Goal: Task Accomplishment & Management: Manage account settings

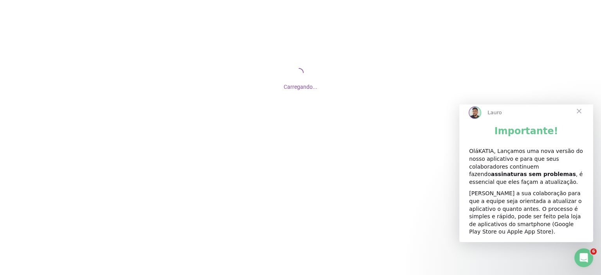
click at [580, 118] on span "Fechar" at bounding box center [579, 111] width 28 height 28
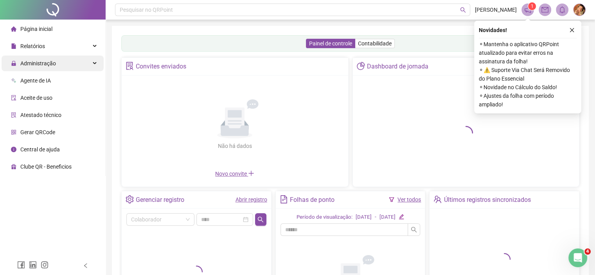
click at [34, 65] on span "Administração" at bounding box center [38, 63] width 36 height 6
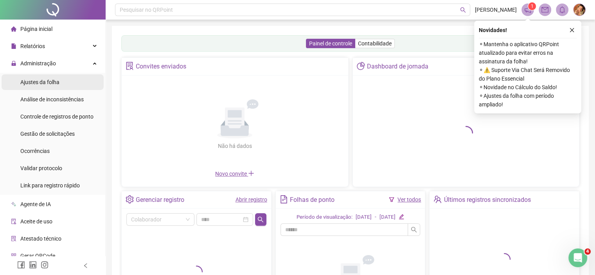
click at [36, 84] on span "Ajustes da folha" at bounding box center [39, 82] width 39 height 6
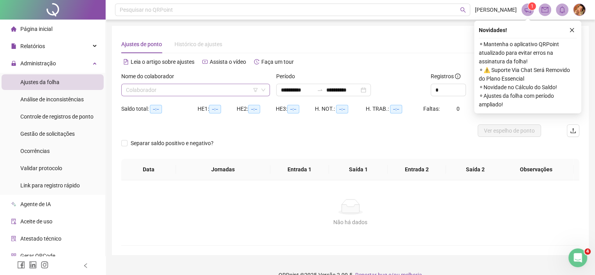
click at [190, 90] on input "search" at bounding box center [192, 90] width 132 height 12
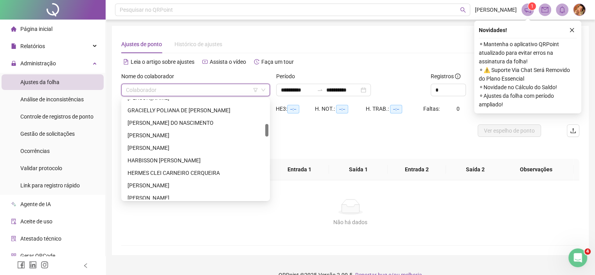
scroll to position [274, 0]
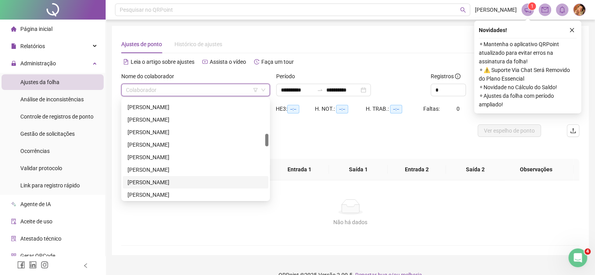
click at [156, 183] on div "[PERSON_NAME]" at bounding box center [196, 182] width 136 height 9
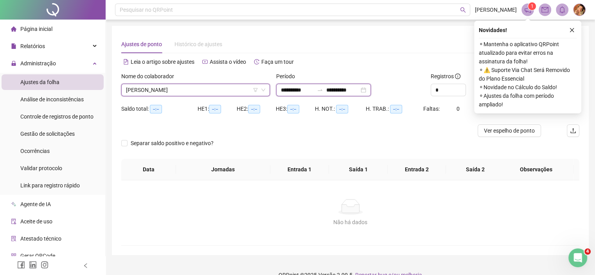
click at [314, 88] on input "**********" at bounding box center [297, 90] width 33 height 9
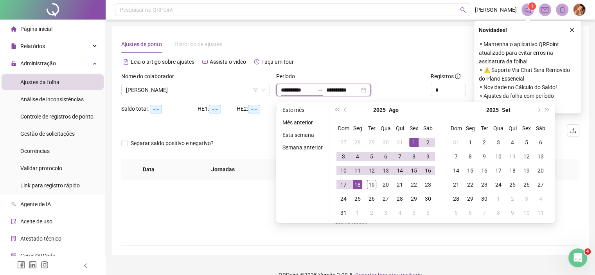
type input "**********"
click at [345, 108] on span "prev-year" at bounding box center [346, 110] width 4 height 4
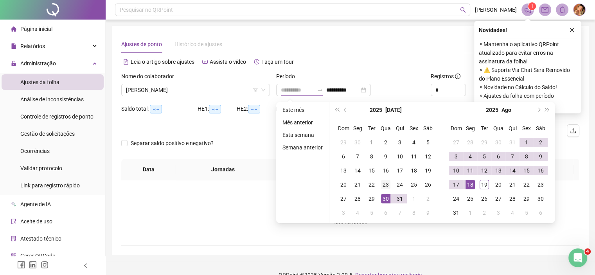
type input "**********"
click at [385, 184] on div "23" at bounding box center [385, 184] width 9 height 9
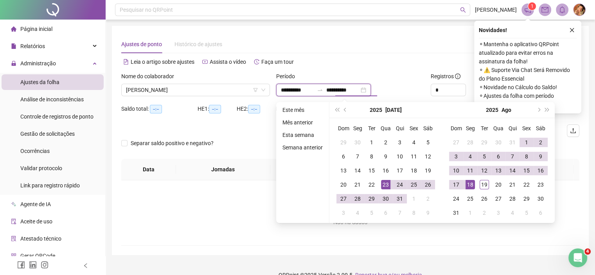
type input "**********"
click at [469, 184] on div "18" at bounding box center [470, 184] width 9 height 9
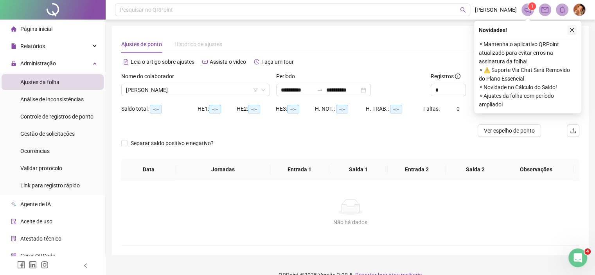
click at [572, 31] on icon "close" at bounding box center [571, 29] width 5 height 5
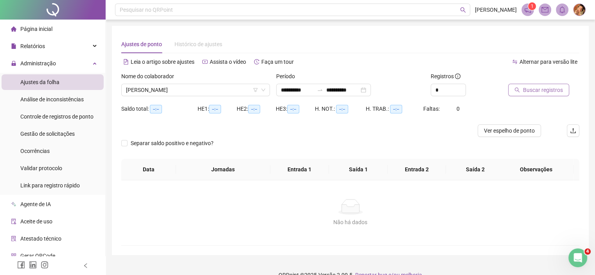
click at [541, 88] on span "Buscar registros" at bounding box center [543, 90] width 40 height 9
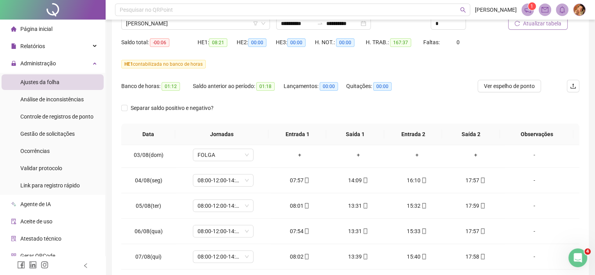
scroll to position [0, 0]
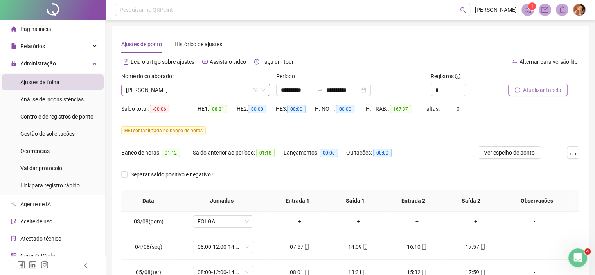
click at [178, 86] on span "JOICY FELIX DE LIMA" at bounding box center [195, 90] width 139 height 12
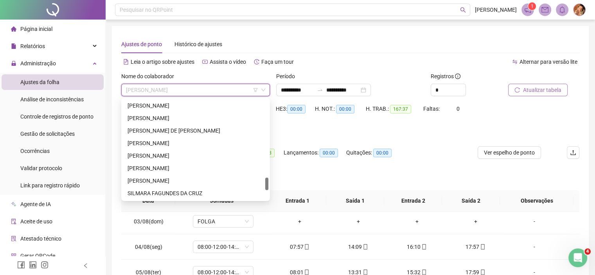
scroll to position [665, 0]
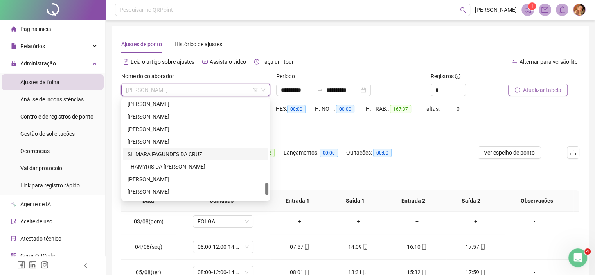
click at [158, 154] on div "SILMARA FAGUNDES DA CRUZ" at bounding box center [196, 154] width 136 height 9
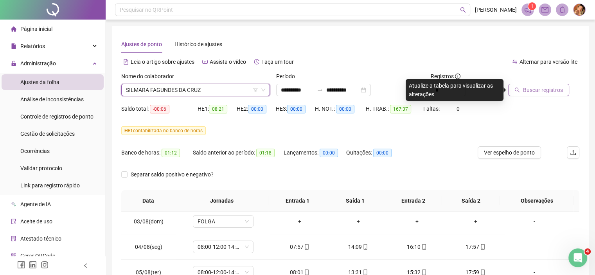
click at [526, 89] on span "Buscar registros" at bounding box center [543, 90] width 40 height 9
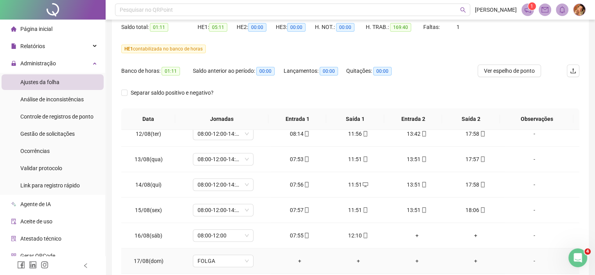
scroll to position [0, 0]
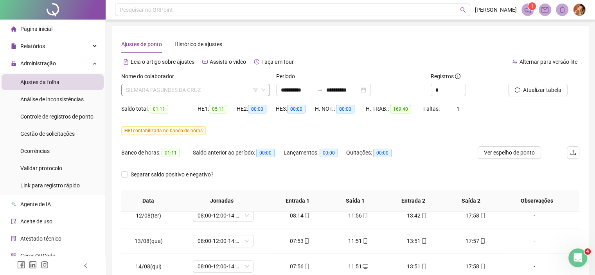
click at [219, 87] on span "SILMARA FAGUNDES DA CRUZ" at bounding box center [195, 90] width 139 height 12
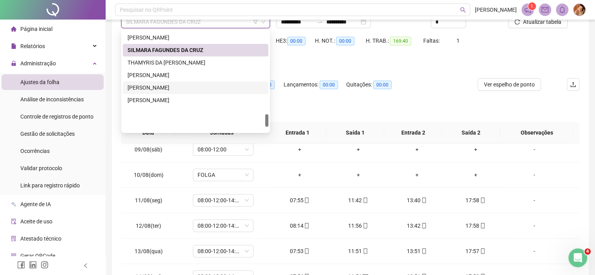
scroll to position [662, 0]
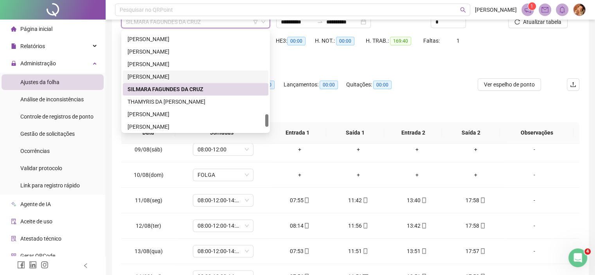
click at [155, 75] on div "SAMUEL MARQUES TEIXEIRA" at bounding box center [196, 76] width 136 height 9
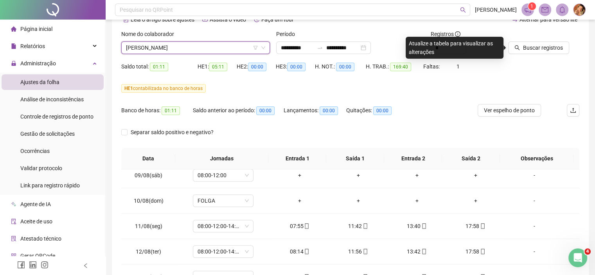
scroll to position [29, 0]
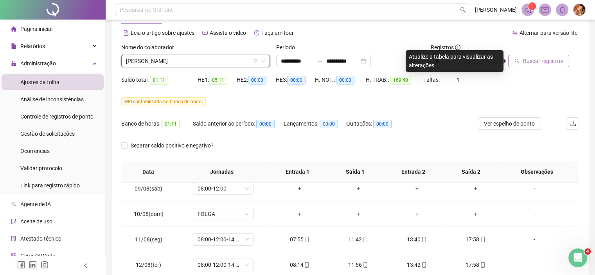
click at [525, 58] on span "Buscar registros" at bounding box center [543, 61] width 40 height 9
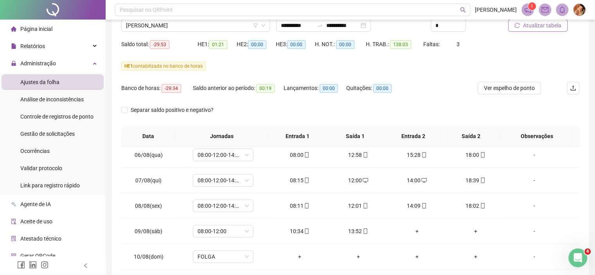
scroll to position [0, 0]
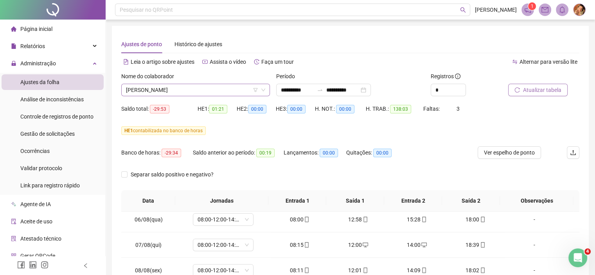
click at [204, 88] on span "SAMUEL MARQUES TEIXEIRA" at bounding box center [195, 90] width 139 height 12
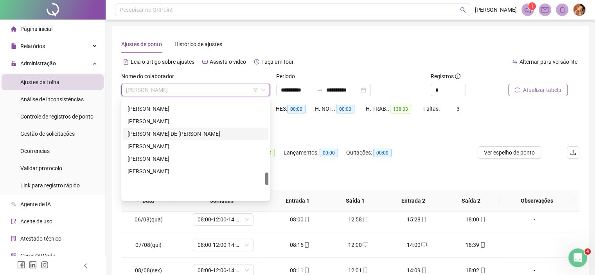
scroll to position [584, 0]
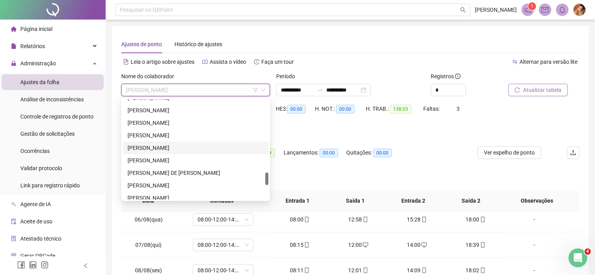
click at [150, 145] on div "PEDRO ALBERTO COSTA LIMA" at bounding box center [196, 148] width 136 height 9
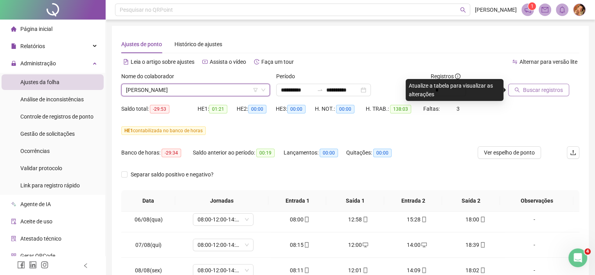
click at [530, 86] on span "Buscar registros" at bounding box center [543, 90] width 40 height 9
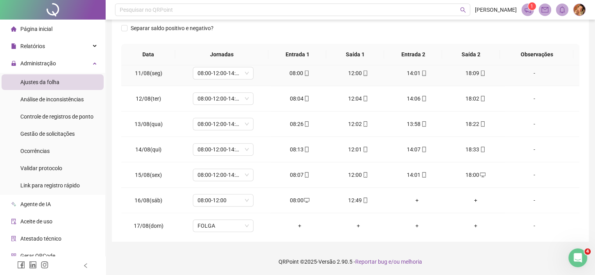
scroll to position [517, 0]
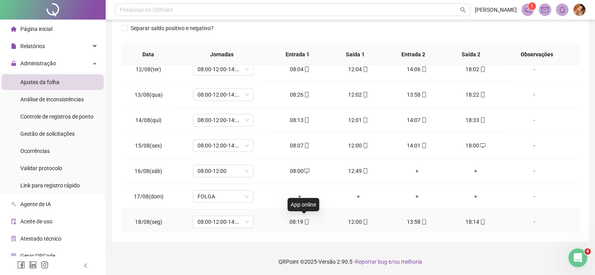
click at [304, 219] on icon "mobile" at bounding box center [306, 221] width 5 height 5
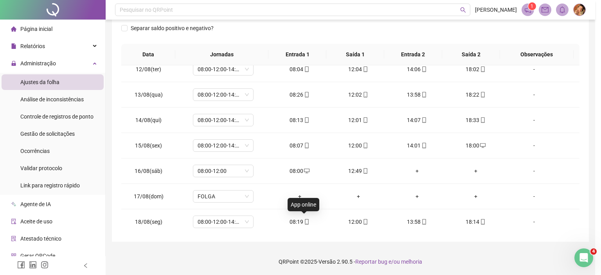
type input "**********"
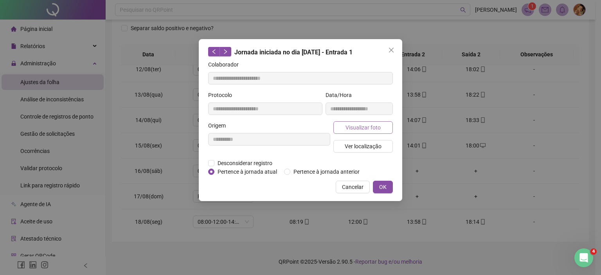
click at [354, 128] on span "Visualizar foto" at bounding box center [362, 127] width 35 height 9
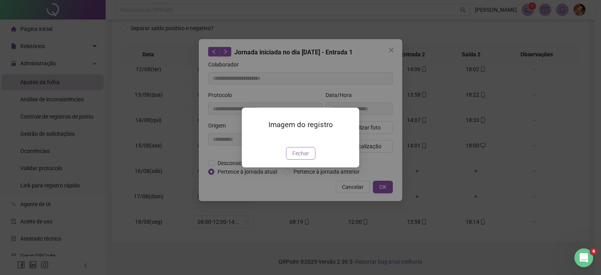
click at [297, 158] on span "Fechar" at bounding box center [300, 153] width 17 height 9
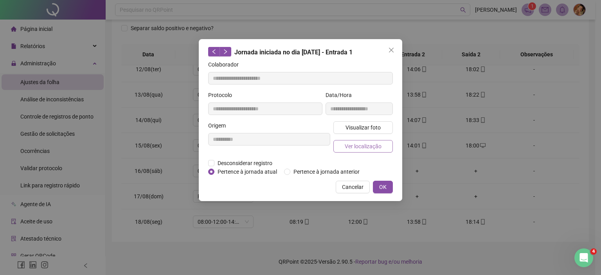
click at [360, 144] on span "Ver localização" at bounding box center [363, 146] width 37 height 9
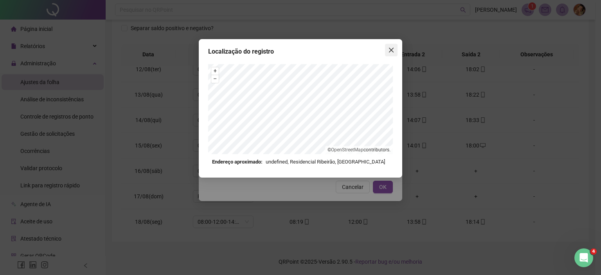
click at [391, 49] on icon "close" at bounding box center [391, 50] width 6 height 6
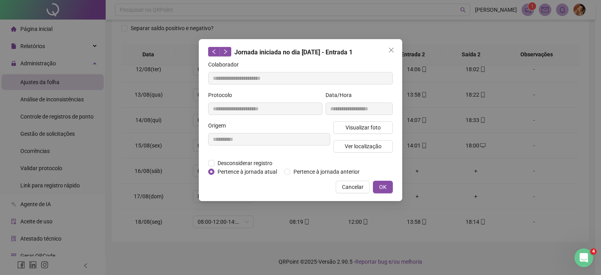
click at [391, 49] on icon "close" at bounding box center [391, 50] width 6 height 6
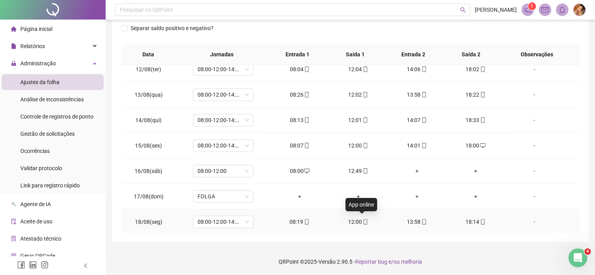
click at [363, 219] on icon "mobile" at bounding box center [365, 221] width 5 height 5
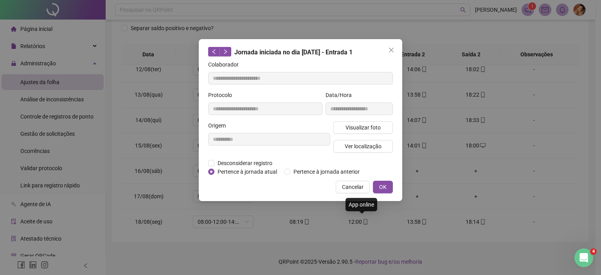
type input "**********"
click at [391, 50] on icon "close" at bounding box center [391, 50] width 5 height 5
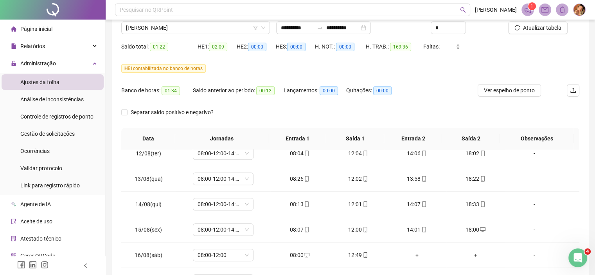
scroll to position [0, 0]
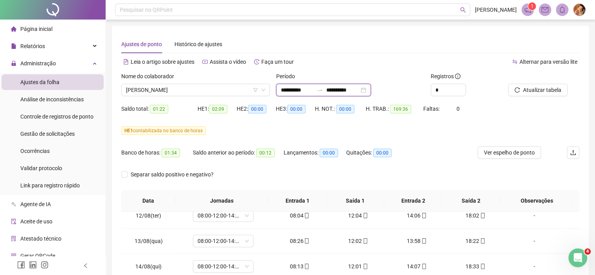
click at [359, 90] on input "**********" at bounding box center [342, 90] width 33 height 9
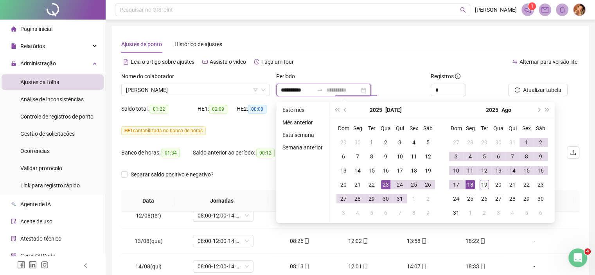
type input "**********"
click at [481, 183] on div "19" at bounding box center [484, 184] width 9 height 9
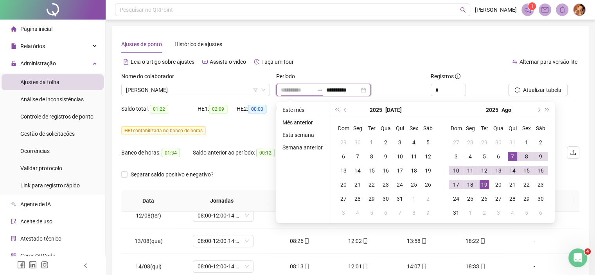
type input "**********"
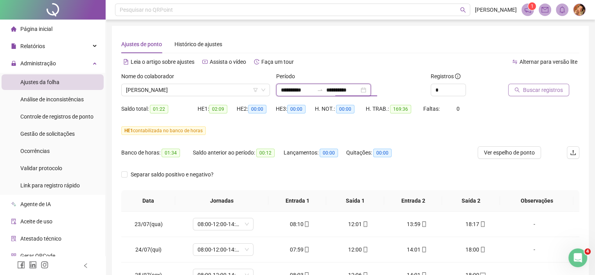
click at [359, 89] on input "**********" at bounding box center [342, 90] width 33 height 9
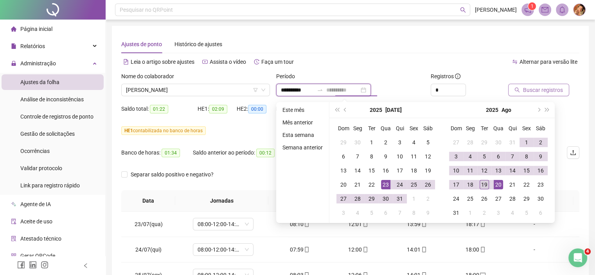
type input "**********"
click at [483, 183] on div "19" at bounding box center [484, 184] width 9 height 9
type input "**********"
click at [541, 89] on span "Buscar registros" at bounding box center [543, 90] width 40 height 9
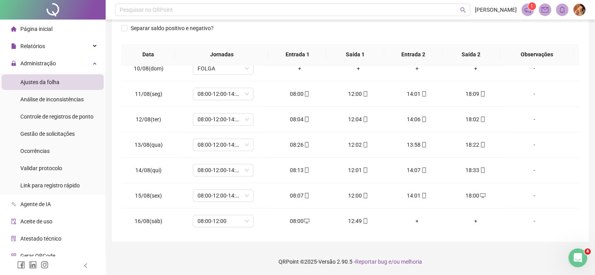
scroll to position [543, 0]
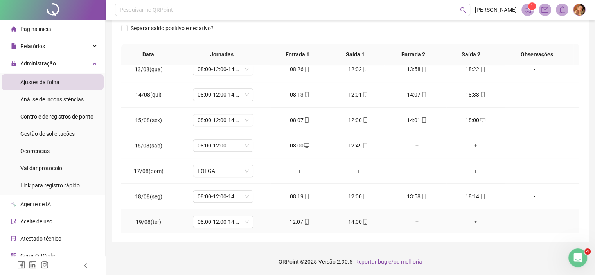
click at [527, 220] on div "-" at bounding box center [534, 221] width 46 height 9
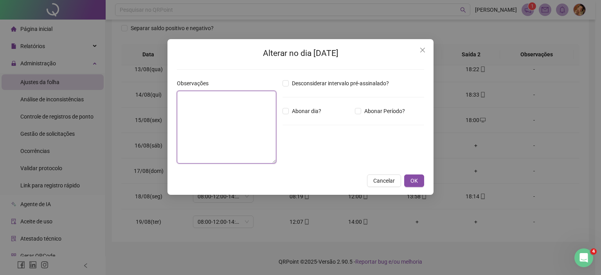
click at [235, 128] on textarea at bounding box center [226, 127] width 99 height 73
click at [205, 100] on textarea "**********" at bounding box center [226, 127] width 99 height 73
click at [0, 0] on lt-strong "*" at bounding box center [0, 0] width 0 height 0
type textarea "**********"
click at [415, 180] on span "OK" at bounding box center [413, 180] width 7 height 9
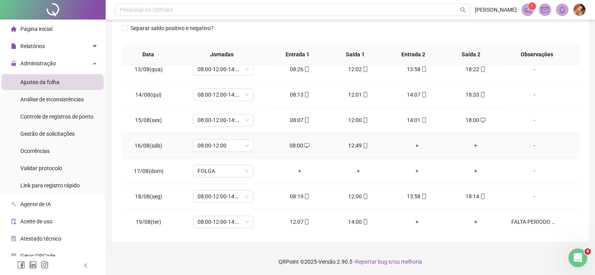
click at [363, 143] on icon "mobile" at bounding box center [365, 145] width 5 height 5
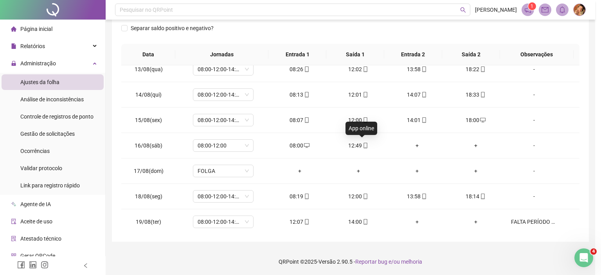
type input "**********"
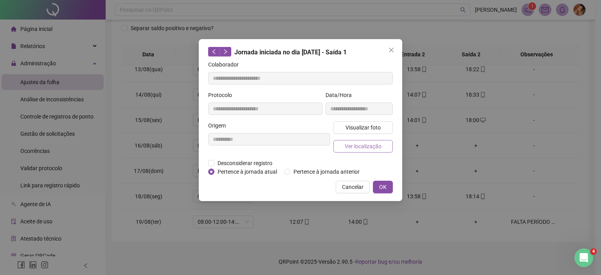
click at [350, 146] on span "Ver localização" at bounding box center [363, 146] width 37 height 9
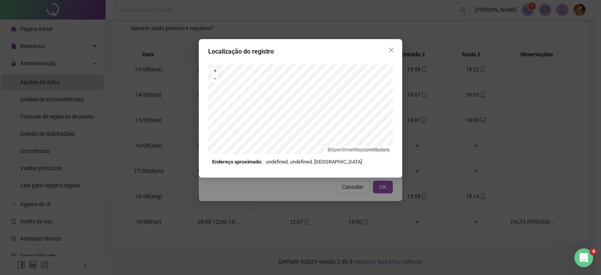
click at [396, 49] on span "Close" at bounding box center [391, 50] width 13 height 6
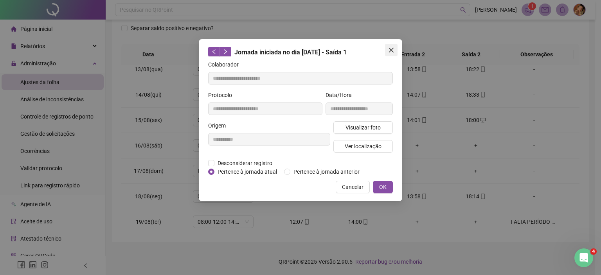
click at [390, 52] on icon "close" at bounding box center [391, 50] width 5 height 5
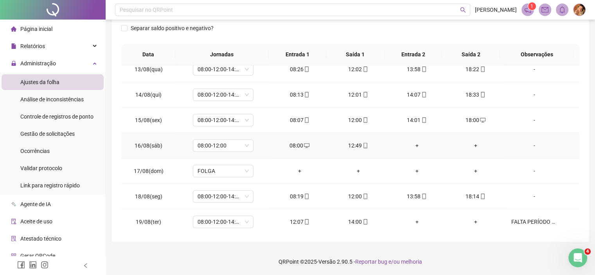
click at [363, 143] on icon "mobile" at bounding box center [365, 145] width 5 height 5
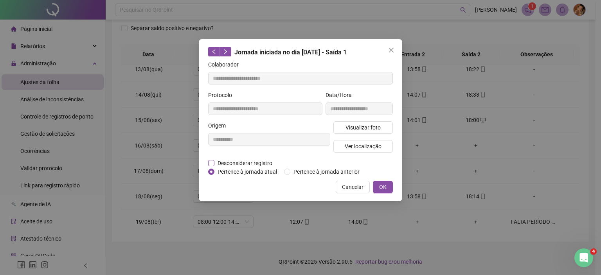
click at [241, 162] on span "Desconsiderar registro" at bounding box center [244, 163] width 61 height 9
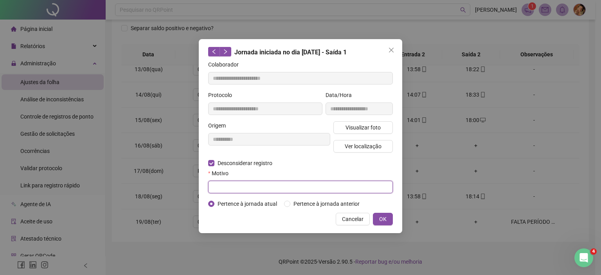
click at [246, 187] on input "text" at bounding box center [300, 187] width 185 height 13
type input "****"
click at [381, 216] on span "OK" at bounding box center [382, 219] width 7 height 9
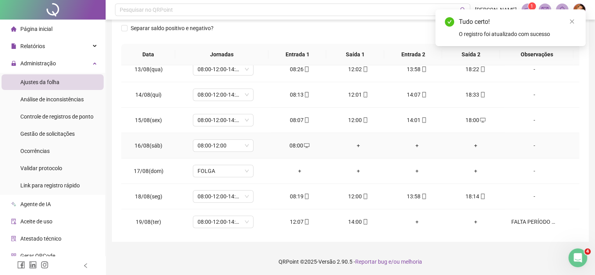
click at [355, 142] on div "+" at bounding box center [358, 145] width 46 height 9
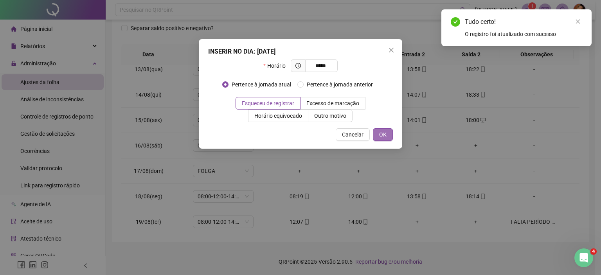
type input "*****"
click at [382, 134] on span "OK" at bounding box center [382, 134] width 7 height 9
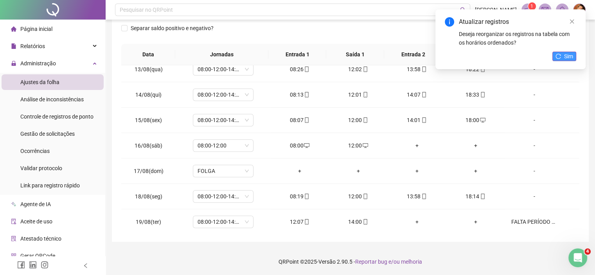
click at [565, 54] on span "Sim" at bounding box center [568, 56] width 9 height 9
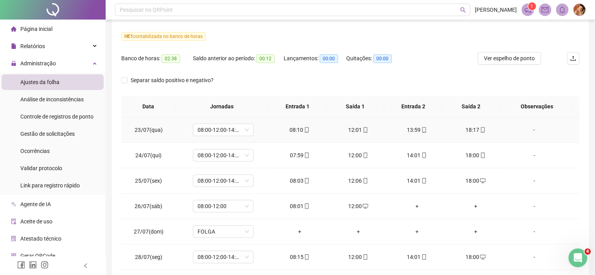
scroll to position [0, 0]
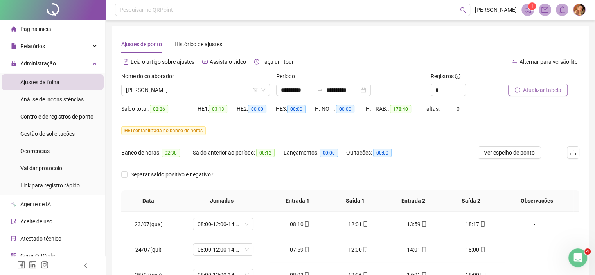
click at [540, 90] on span "Atualizar tabela" at bounding box center [542, 90] width 38 height 9
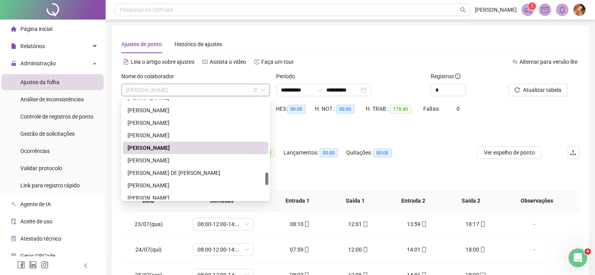
click at [214, 90] on span "PEDRO ALBERTO COSTA LIMA" at bounding box center [195, 90] width 139 height 12
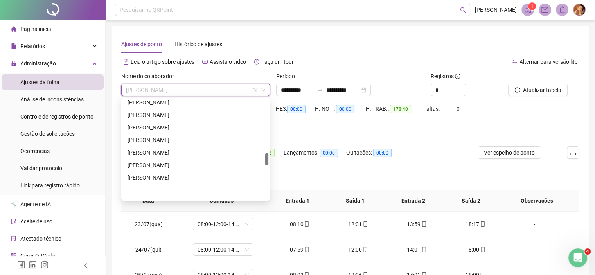
scroll to position [427, 0]
drag, startPoint x: 160, startPoint y: 154, endPoint x: 233, endPoint y: 133, distance: 76.3
click at [160, 153] on div "LINDALVA MARIA FERNANDO DA SILVA" at bounding box center [196, 154] width 136 height 9
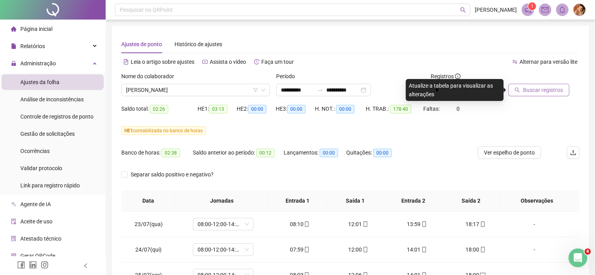
click at [536, 89] on span "Buscar registros" at bounding box center [543, 90] width 40 height 9
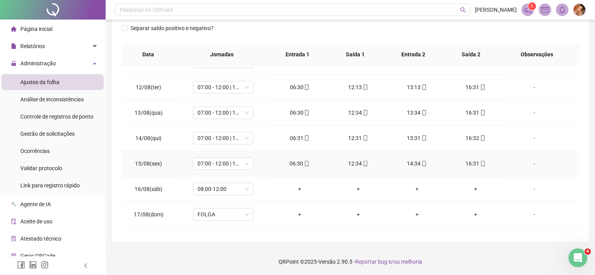
scroll to position [543, 0]
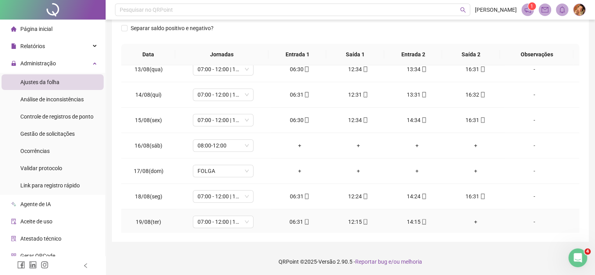
click at [468, 219] on div "+" at bounding box center [476, 221] width 46 height 9
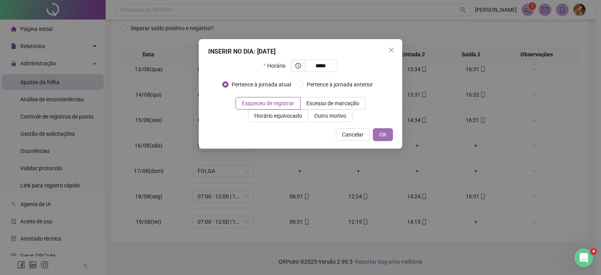
type input "*****"
click at [388, 132] on button "OK" at bounding box center [383, 134] width 20 height 13
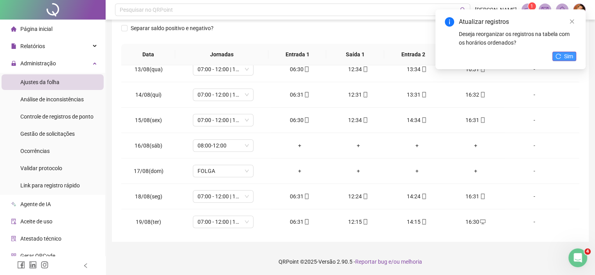
click at [566, 54] on span "Sim" at bounding box center [568, 56] width 9 height 9
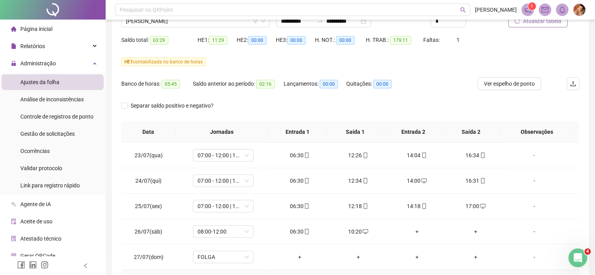
scroll to position [0, 0]
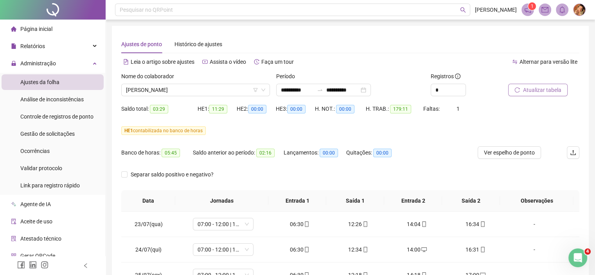
click at [542, 88] on span "Atualizar tabela" at bounding box center [542, 90] width 38 height 9
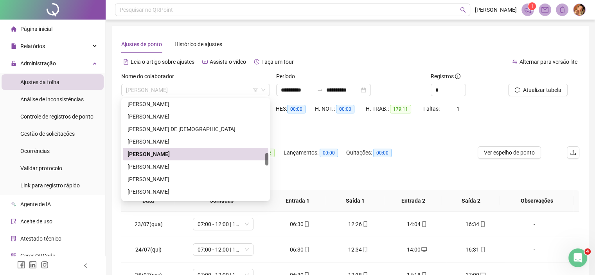
click at [232, 87] on span "LINDALVA MARIA FERNANDO DA SILVA" at bounding box center [195, 90] width 139 height 12
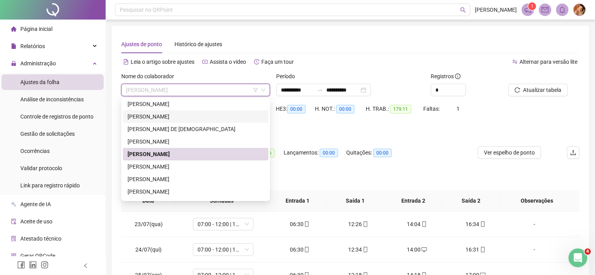
click at [156, 119] on div "LAYANE RANIELLI SANTOS" at bounding box center [196, 116] width 136 height 9
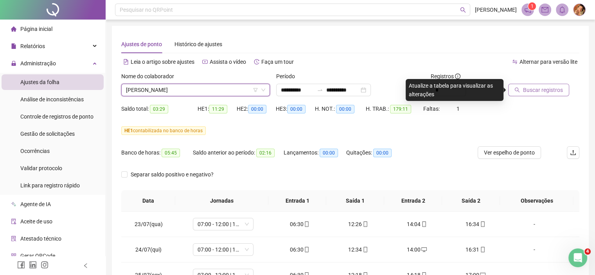
click at [537, 89] on span "Buscar registros" at bounding box center [543, 90] width 40 height 9
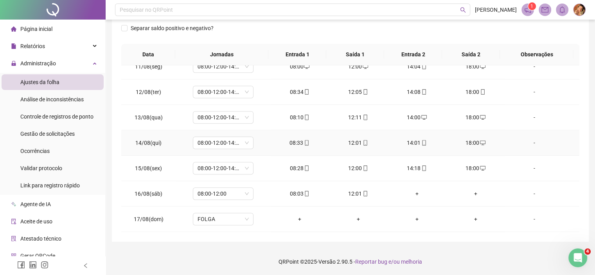
scroll to position [543, 0]
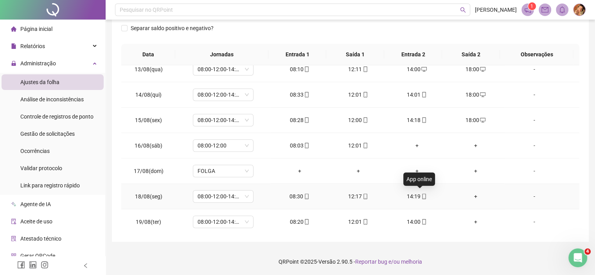
click at [421, 195] on icon "mobile" at bounding box center [423, 196] width 5 height 5
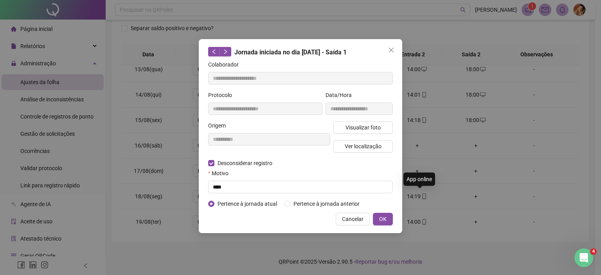
type input "**********"
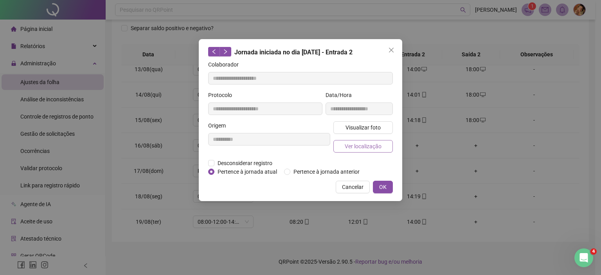
click at [371, 146] on span "Ver localização" at bounding box center [363, 146] width 37 height 9
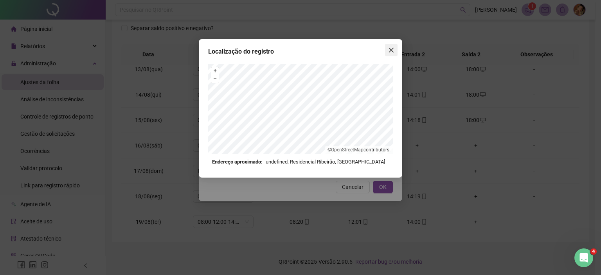
click at [391, 48] on icon "close" at bounding box center [391, 50] width 6 height 6
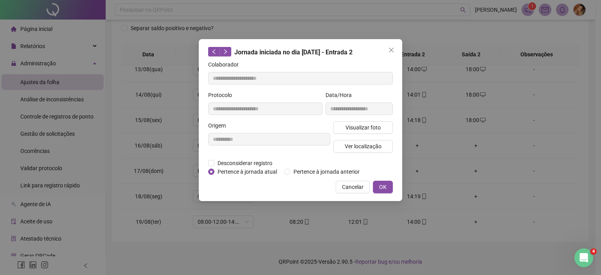
click at [391, 48] on icon "close" at bounding box center [391, 50] width 6 height 6
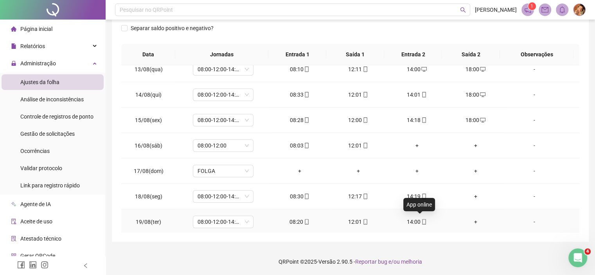
click at [421, 219] on icon "mobile" at bounding box center [423, 221] width 5 height 5
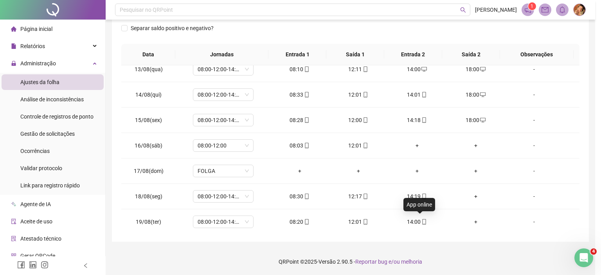
type input "**********"
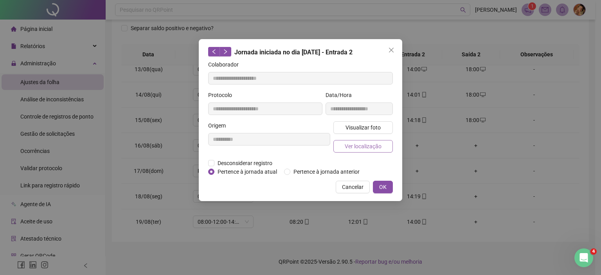
click at [362, 146] on span "Ver localização" at bounding box center [363, 146] width 37 height 9
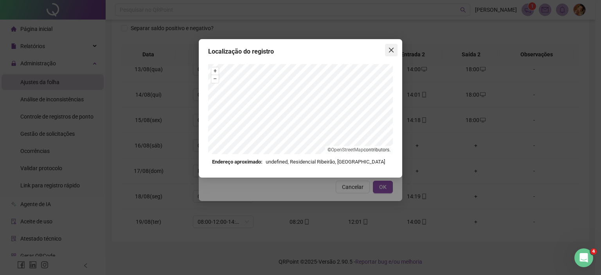
click at [390, 50] on icon "close" at bounding box center [391, 50] width 6 height 6
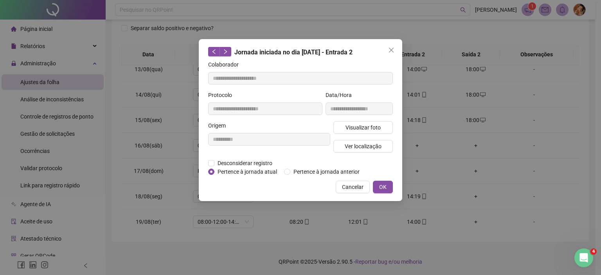
click at [390, 50] on icon "close" at bounding box center [391, 50] width 6 height 6
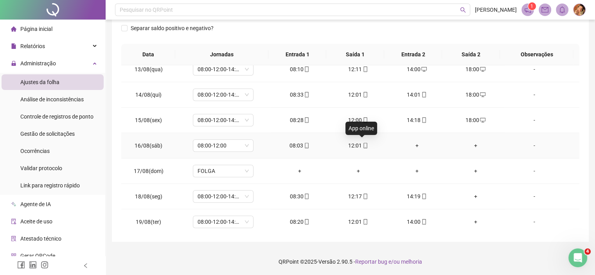
click at [364, 143] on icon "mobile" at bounding box center [366, 145] width 4 height 5
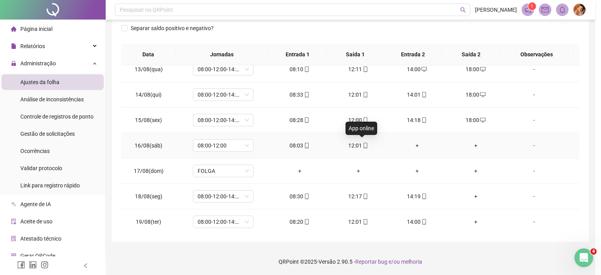
type input "**********"
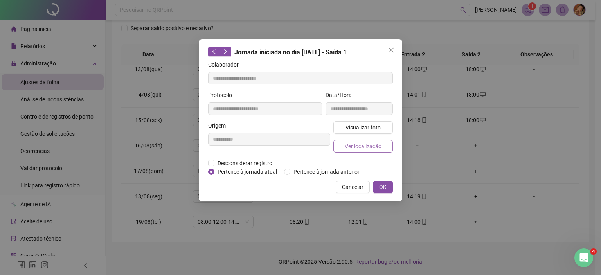
click at [360, 146] on span "Ver localização" at bounding box center [363, 146] width 37 height 9
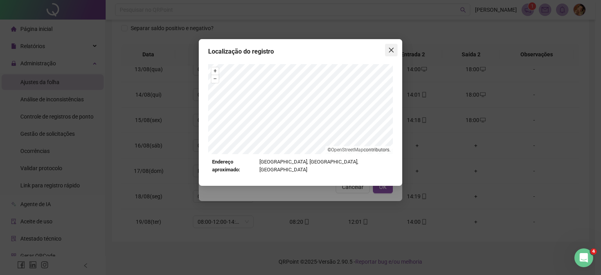
click at [389, 46] on button "Close" at bounding box center [391, 50] width 13 height 13
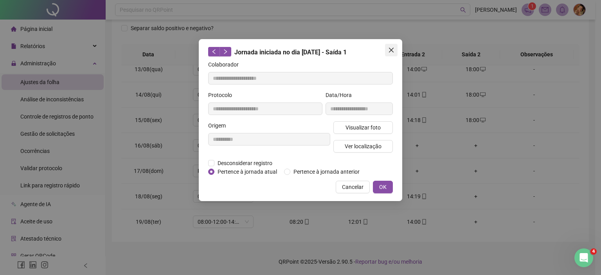
click at [392, 49] on icon "close" at bounding box center [391, 50] width 5 height 5
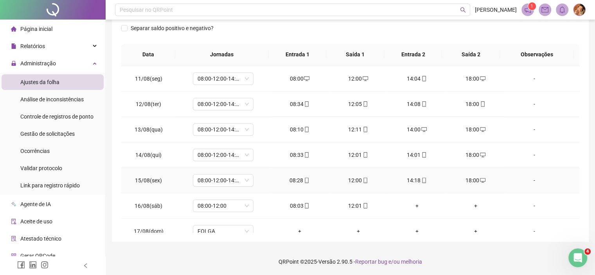
scroll to position [464, 0]
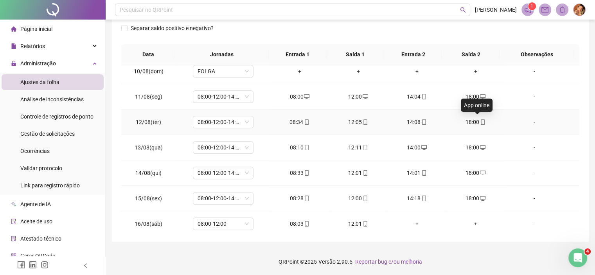
click at [480, 119] on icon "mobile" at bounding box center [482, 121] width 5 height 5
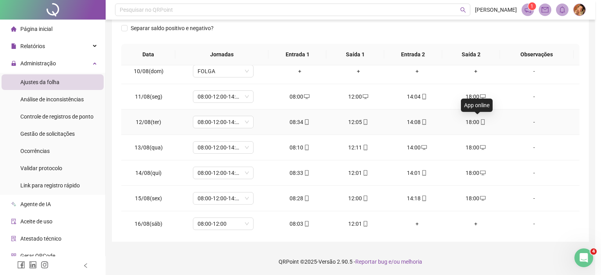
type input "**********"
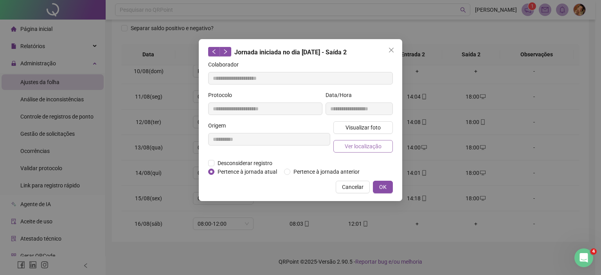
click at [354, 145] on span "Ver localização" at bounding box center [363, 146] width 37 height 9
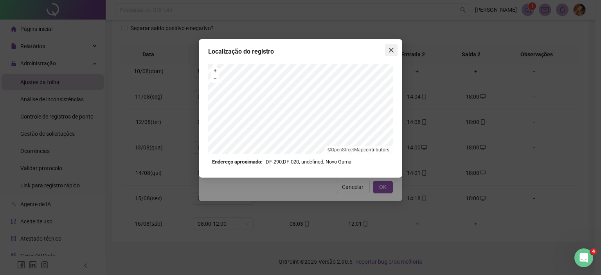
click at [390, 49] on icon "close" at bounding box center [391, 50] width 5 height 5
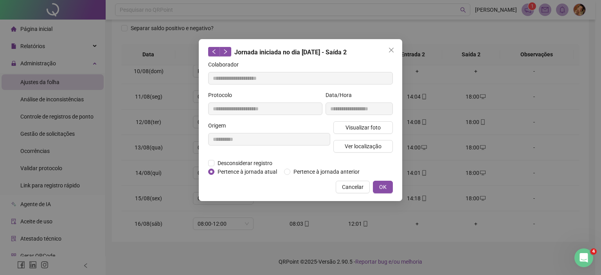
click at [390, 49] on icon "close" at bounding box center [391, 50] width 5 height 5
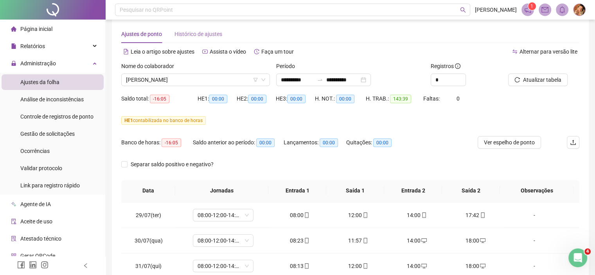
scroll to position [0, 0]
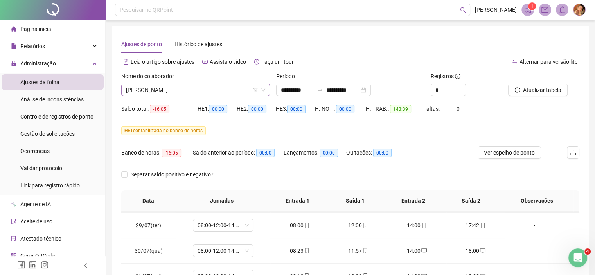
click at [206, 89] on span "LAYANE RANIELLI SANTOS" at bounding box center [195, 90] width 139 height 12
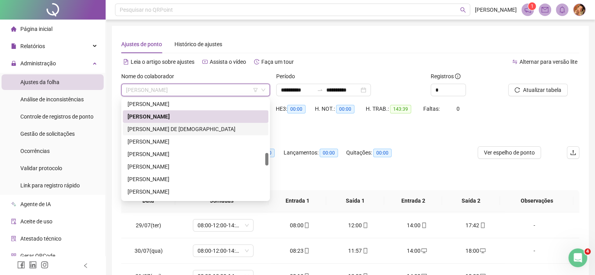
scroll to position [388, 0]
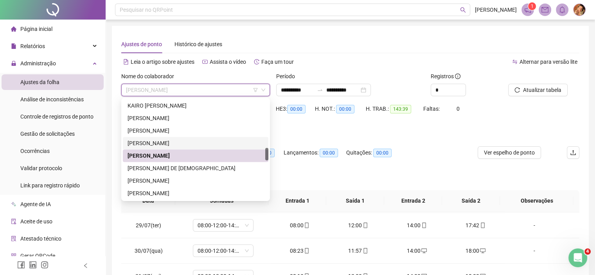
click at [169, 142] on div "LARISSA LEITE TERTULIANO" at bounding box center [196, 143] width 136 height 9
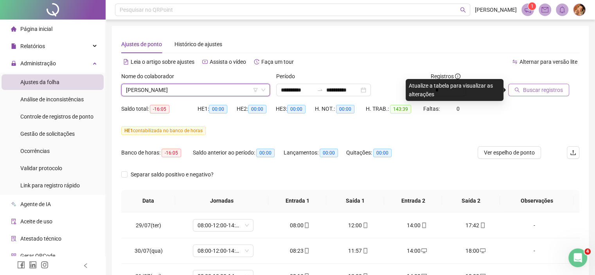
click at [537, 87] on span "Buscar registros" at bounding box center [543, 90] width 40 height 9
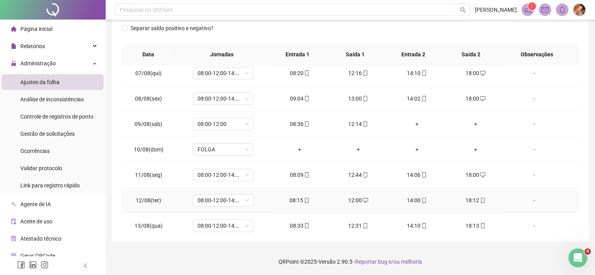
scroll to position [543, 0]
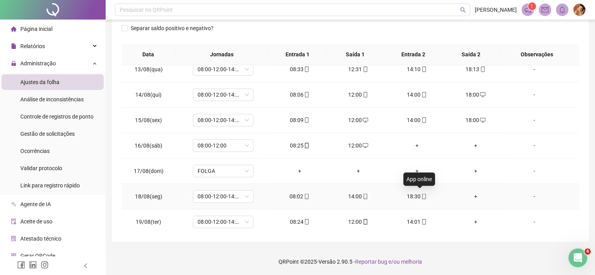
click at [421, 194] on icon "mobile" at bounding box center [423, 196] width 5 height 5
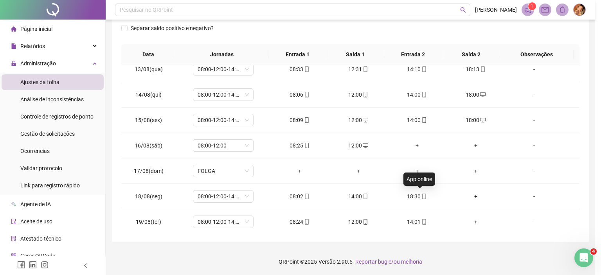
type input "**********"
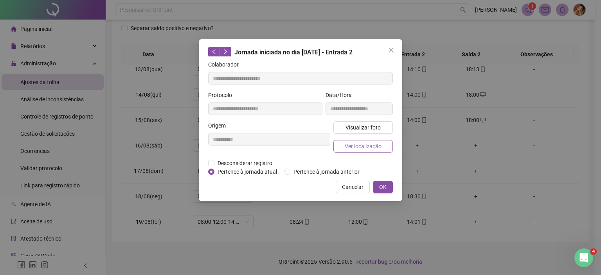
click at [366, 145] on span "Ver localização" at bounding box center [363, 146] width 37 height 9
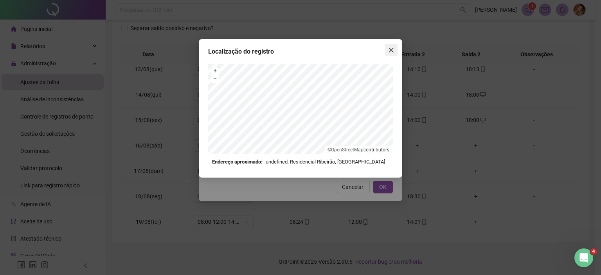
click at [393, 49] on icon "close" at bounding box center [391, 50] width 6 height 6
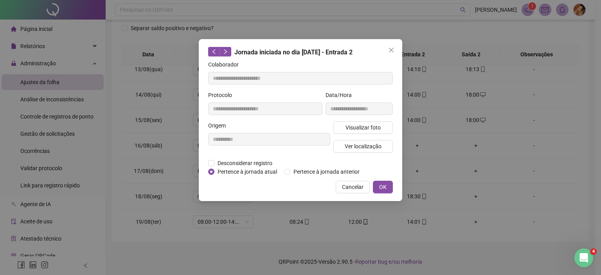
click at [392, 50] on icon "close" at bounding box center [391, 50] width 5 height 5
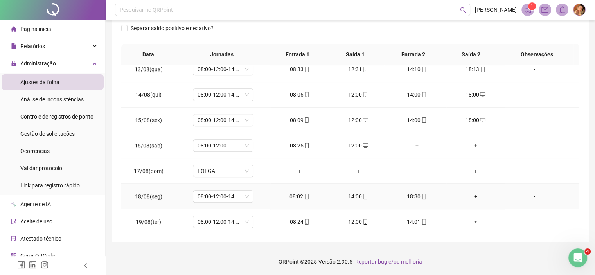
click at [469, 195] on div "+" at bounding box center [476, 196] width 46 height 9
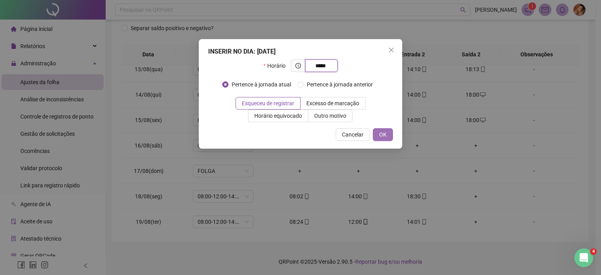
type input "*****"
click at [381, 131] on span "OK" at bounding box center [382, 134] width 7 height 9
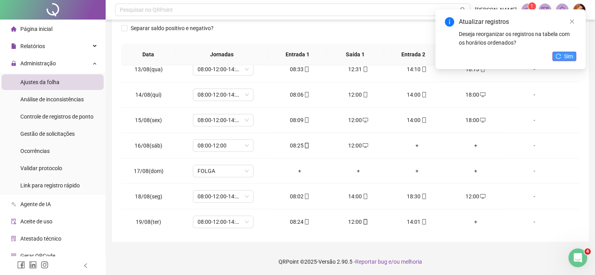
click at [561, 56] on button "Sim" at bounding box center [564, 56] width 24 height 9
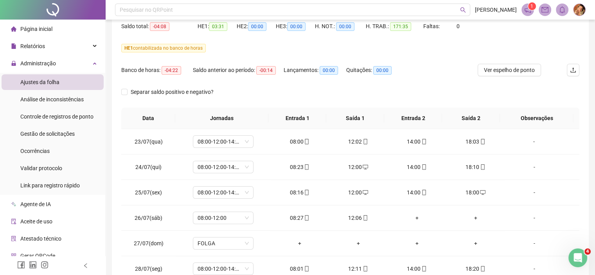
scroll to position [29, 0]
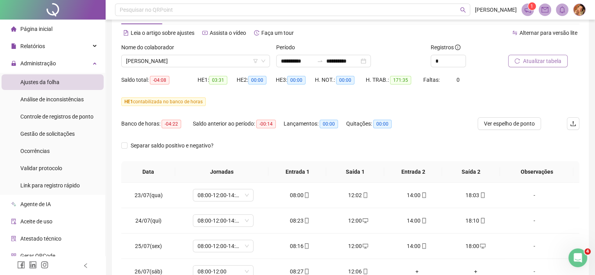
click at [543, 59] on span "Atualizar tabela" at bounding box center [542, 61] width 38 height 9
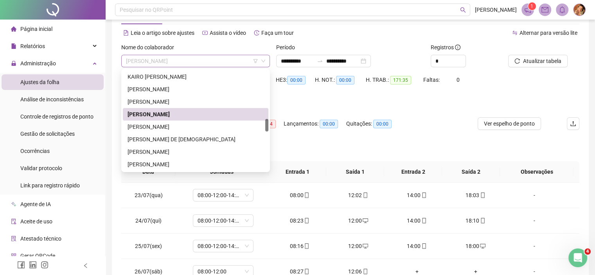
click at [199, 59] on span "LARISSA LEITE TERTULIANO" at bounding box center [195, 61] width 139 height 12
click at [168, 100] on div "KAROLYNE PAES NOBREGA" at bounding box center [196, 101] width 136 height 9
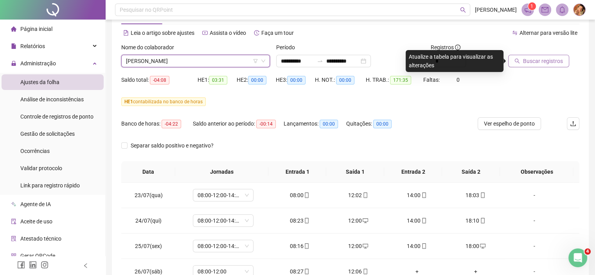
click at [542, 58] on span "Buscar registros" at bounding box center [543, 61] width 40 height 9
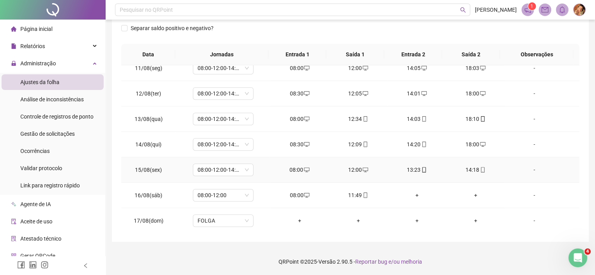
scroll to position [543, 0]
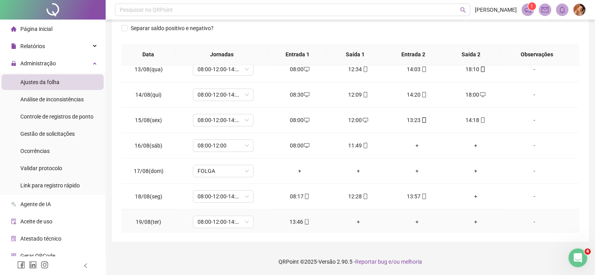
click at [528, 218] on div "-" at bounding box center [534, 221] width 46 height 9
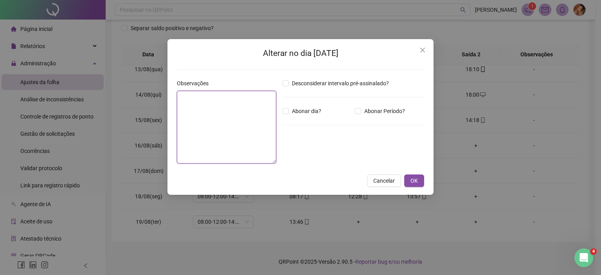
click at [227, 111] on textarea at bounding box center [226, 127] width 99 height 73
click at [205, 94] on textarea "**********" at bounding box center [226, 127] width 99 height 73
click at [0, 0] on lt-strong "*" at bounding box center [0, 0] width 0 height 0
type textarea "**********"
click at [419, 182] on button "OK" at bounding box center [414, 180] width 20 height 13
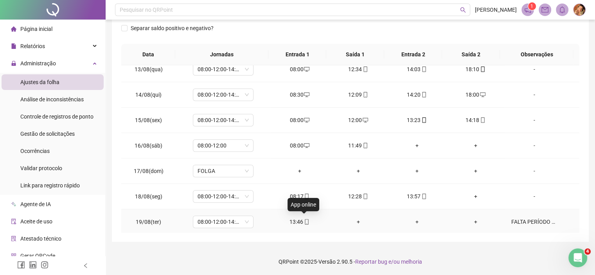
click at [304, 219] on icon "mobile" at bounding box center [306, 221] width 5 height 5
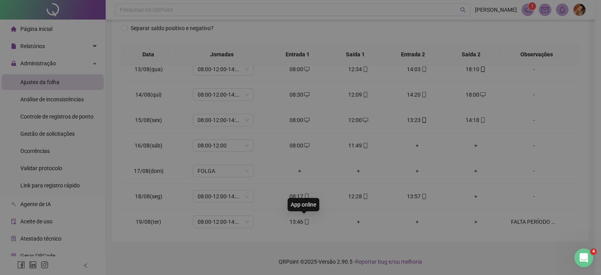
type input "**********"
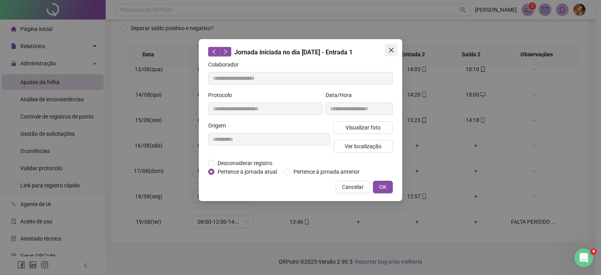
click at [391, 50] on icon "close" at bounding box center [391, 50] width 5 height 5
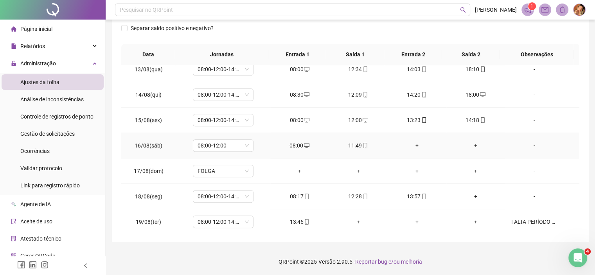
scroll to position [503, 0]
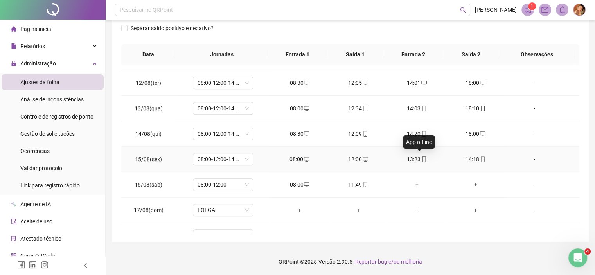
click at [421, 158] on icon "mobile" at bounding box center [423, 158] width 5 height 5
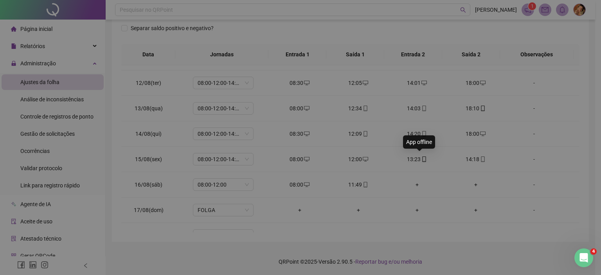
type input "**********"
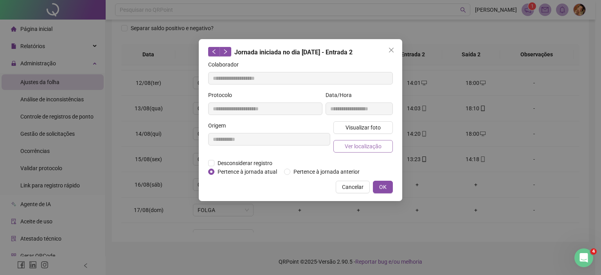
click at [359, 150] on button "Ver localização" at bounding box center [362, 146] width 59 height 13
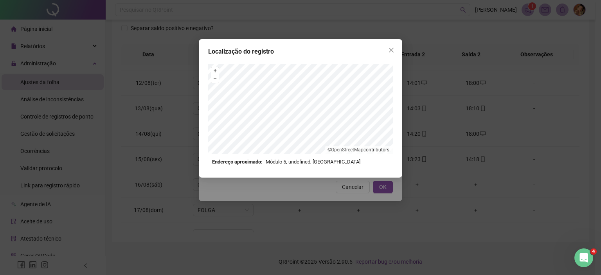
click at [390, 48] on icon "close" at bounding box center [391, 50] width 5 height 5
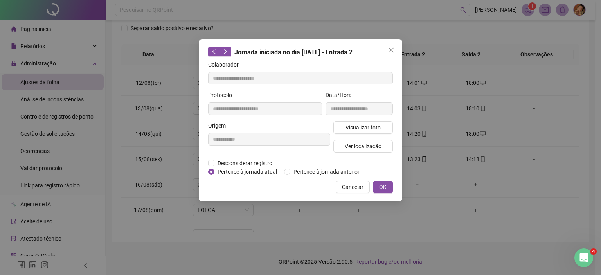
click at [390, 48] on icon "close" at bounding box center [391, 50] width 5 height 5
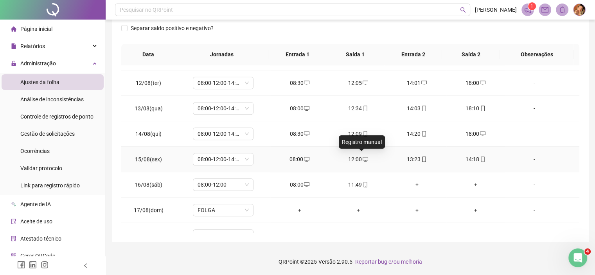
click at [363, 156] on icon "desktop" at bounding box center [365, 158] width 5 height 5
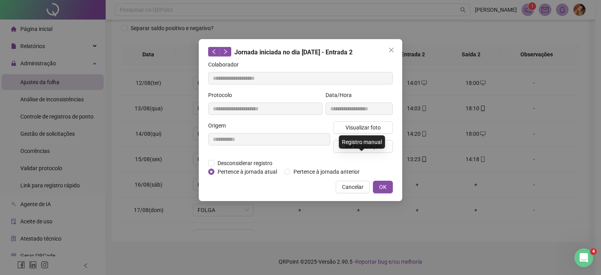
type input "**********"
click at [245, 162] on span "Desconsiderar registro" at bounding box center [244, 163] width 61 height 9
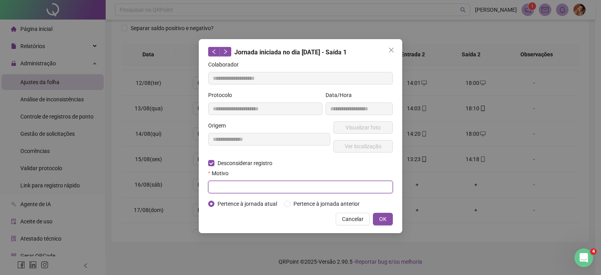
click at [237, 186] on input "text" at bounding box center [300, 187] width 185 height 13
type input "****"
click at [385, 216] on span "OK" at bounding box center [382, 219] width 7 height 9
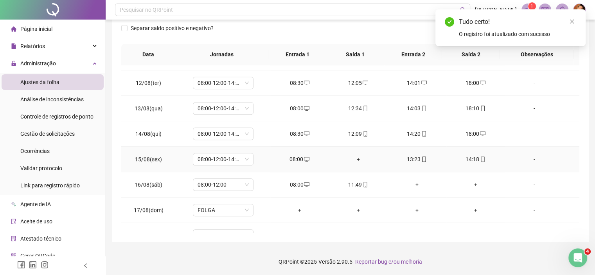
click at [352, 157] on div "+" at bounding box center [358, 159] width 46 height 9
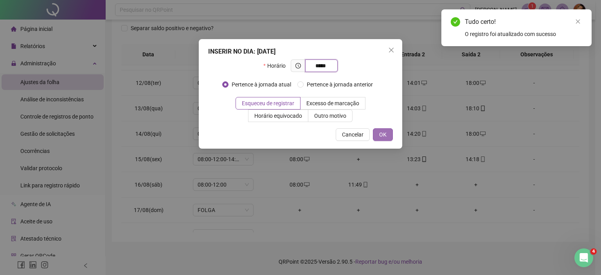
type input "*****"
click at [376, 132] on button "OK" at bounding box center [383, 134] width 20 height 13
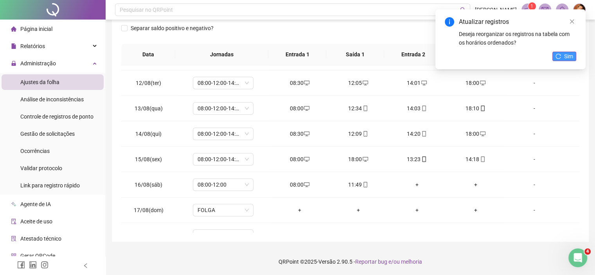
click at [566, 53] on span "Sim" at bounding box center [568, 56] width 9 height 9
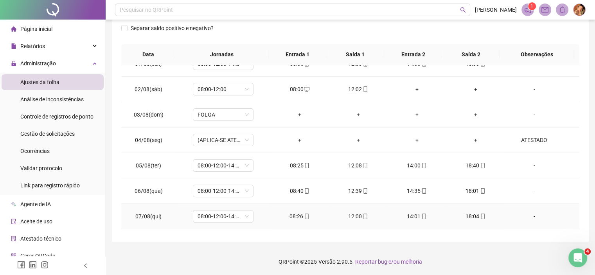
scroll to position [230, 0]
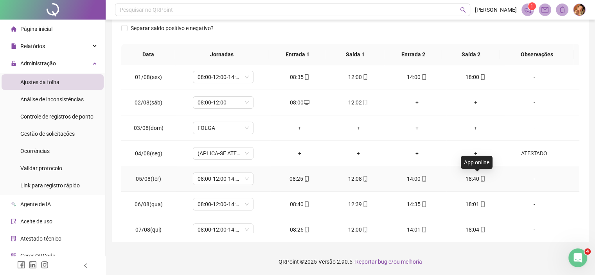
click at [480, 176] on icon "mobile" at bounding box center [482, 178] width 5 height 5
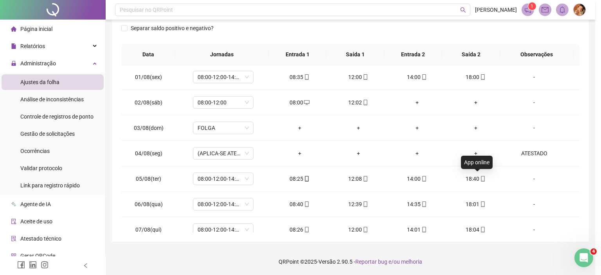
type input "**********"
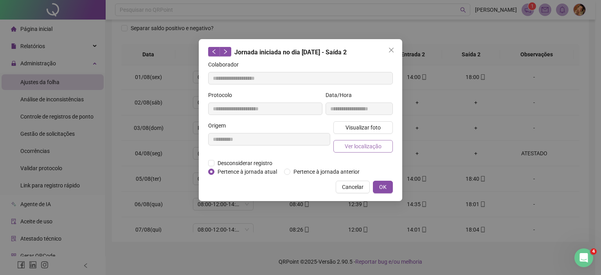
click at [348, 147] on span "Ver localização" at bounding box center [363, 146] width 37 height 9
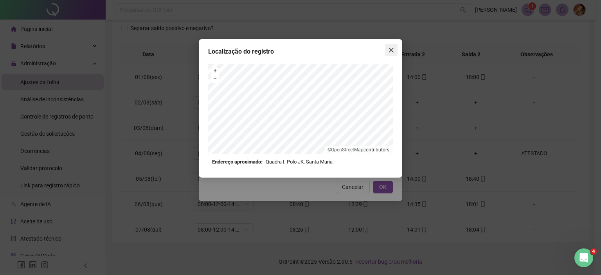
click at [391, 50] on icon "close" at bounding box center [391, 50] width 5 height 5
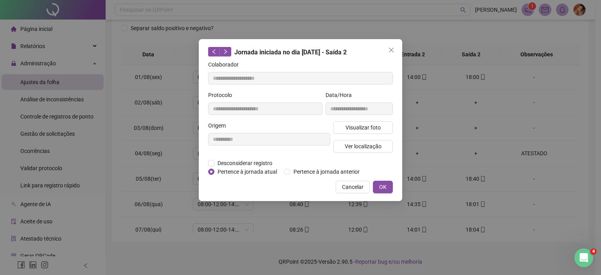
click at [391, 50] on icon "close" at bounding box center [391, 50] width 5 height 5
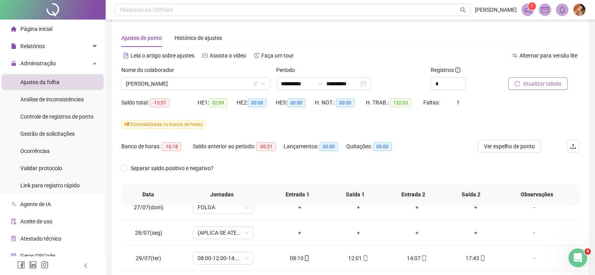
scroll to position [0, 0]
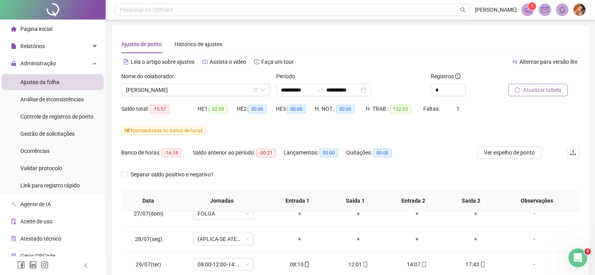
click at [536, 88] on span "Atualizar tabela" at bounding box center [542, 90] width 38 height 9
click at [202, 86] on span "KAROLYNE PAES NOBREGA" at bounding box center [195, 90] width 139 height 12
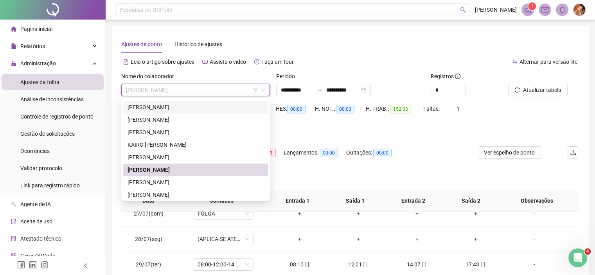
scroll to position [310, 0]
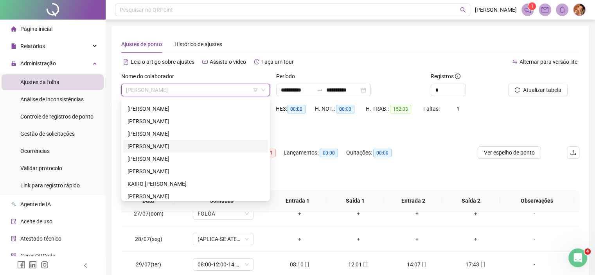
click at [149, 145] on div "JOICY FELIX DE LIMA" at bounding box center [196, 146] width 136 height 9
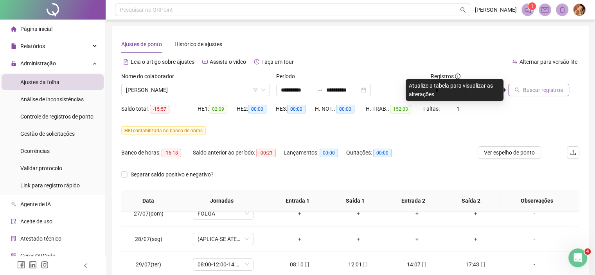
click at [536, 91] on span "Buscar registros" at bounding box center [543, 90] width 40 height 9
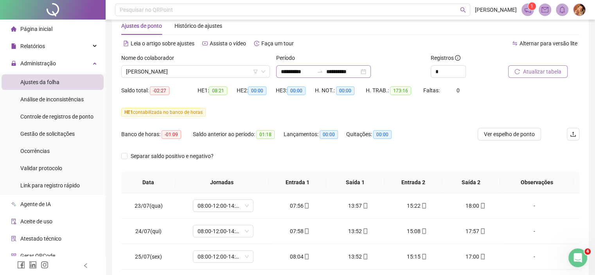
scroll to position [0, 0]
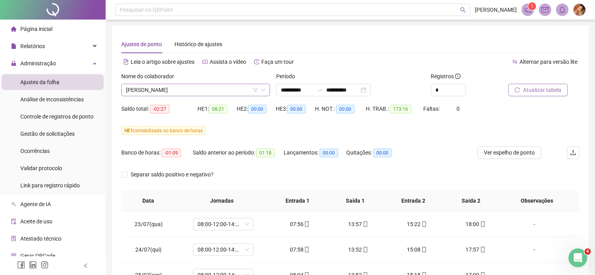
click at [199, 85] on span "JOICY FELIX DE LIMA" at bounding box center [195, 90] width 139 height 12
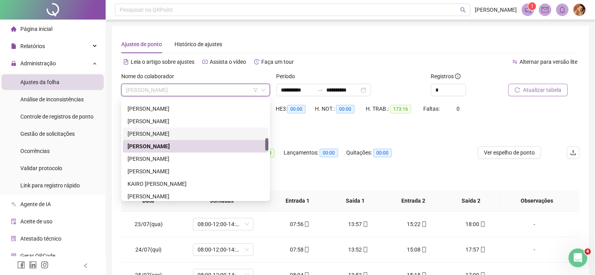
scroll to position [271, 0]
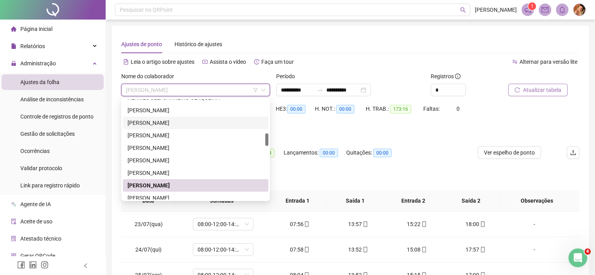
drag, startPoint x: 150, startPoint y: 122, endPoint x: 200, endPoint y: 117, distance: 50.6
click at [150, 122] on div "ISABELA FERNANDA SANTANA CAMPOS" at bounding box center [196, 123] width 136 height 9
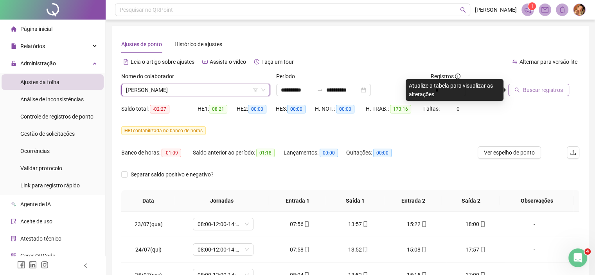
click at [526, 87] on span "Buscar registros" at bounding box center [543, 90] width 40 height 9
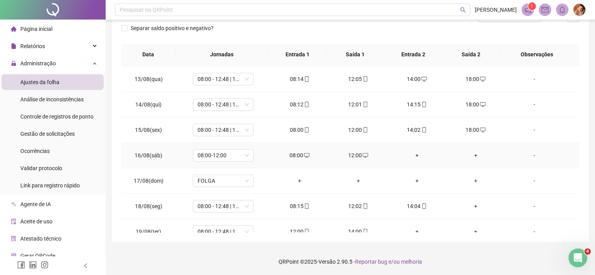
scroll to position [543, 0]
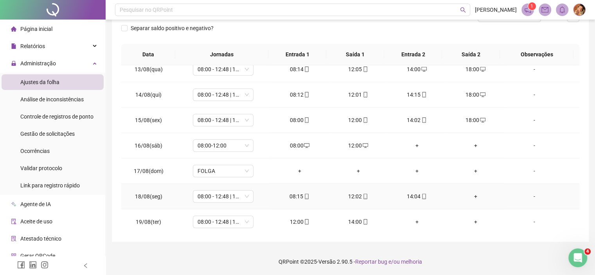
click at [469, 195] on div "+" at bounding box center [476, 196] width 46 height 9
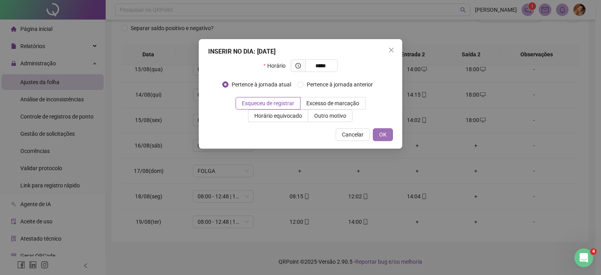
type input "*****"
click at [385, 134] on span "OK" at bounding box center [382, 134] width 7 height 9
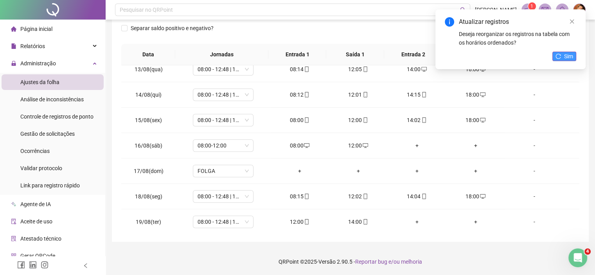
click at [557, 58] on icon "reload" at bounding box center [557, 56] width 5 height 5
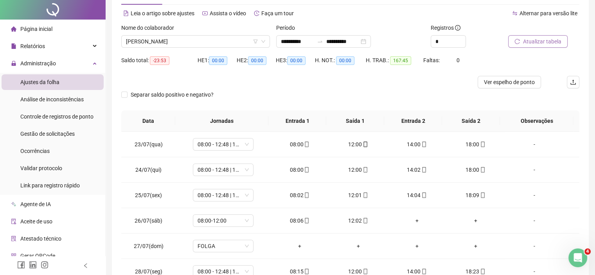
scroll to position [0, 0]
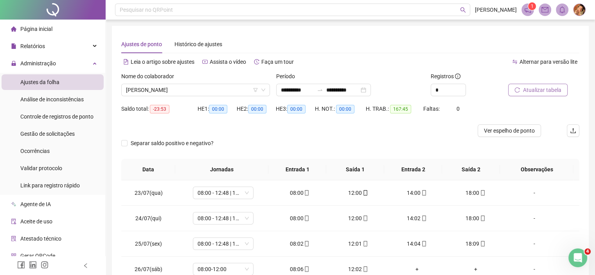
click at [535, 86] on span "Atualizar tabela" at bounding box center [542, 90] width 38 height 9
click at [227, 88] on span "ISABELA FERNANDA SANTANA CAMPOS" at bounding box center [195, 90] width 139 height 12
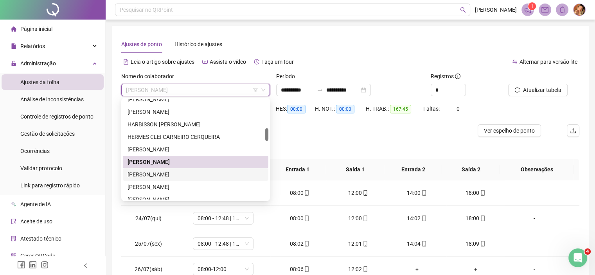
scroll to position [192, 0]
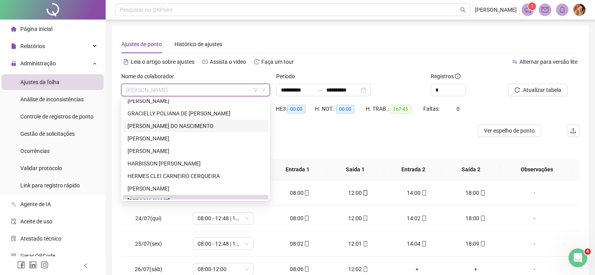
click at [158, 123] on div "GUILHERME CAVALCANTE DO NASCIMENTO" at bounding box center [196, 126] width 136 height 9
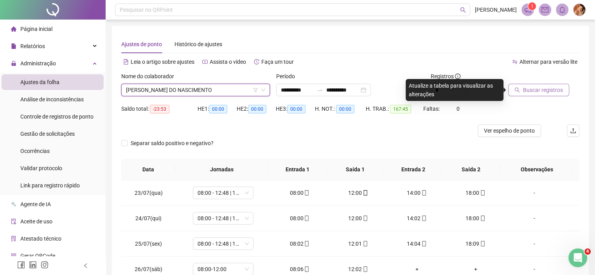
click at [533, 92] on span "Buscar registros" at bounding box center [543, 90] width 40 height 9
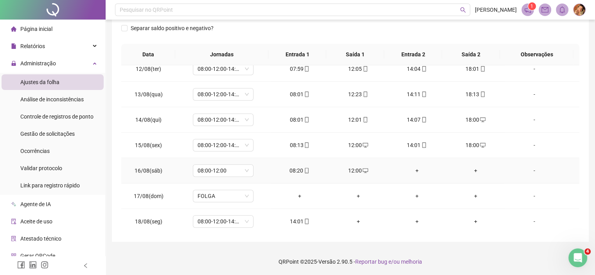
scroll to position [543, 0]
click at [528, 194] on div "-" at bounding box center [534, 196] width 46 height 9
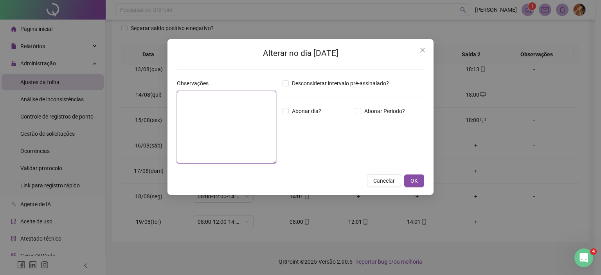
click at [252, 120] on textarea at bounding box center [226, 127] width 99 height 73
click at [211, 95] on textarea "**********" at bounding box center [226, 127] width 99 height 73
click at [0, 0] on lt-span "*** * ***" at bounding box center [0, 0] width 0 height 0
type textarea "**********"
click at [421, 177] on button "OK" at bounding box center [414, 180] width 20 height 13
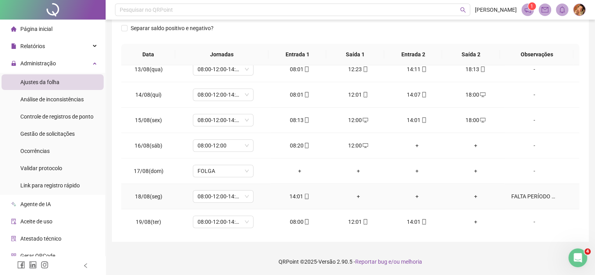
click at [352, 192] on div "+" at bounding box center [358, 196] width 46 height 9
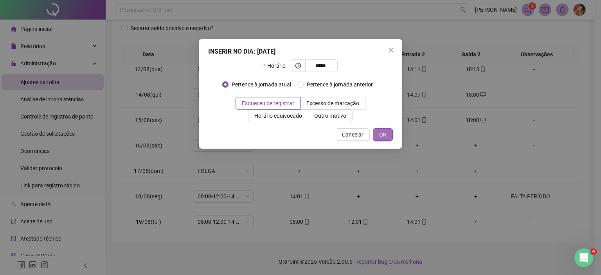
type input "*****"
click at [381, 131] on span "OK" at bounding box center [382, 134] width 7 height 9
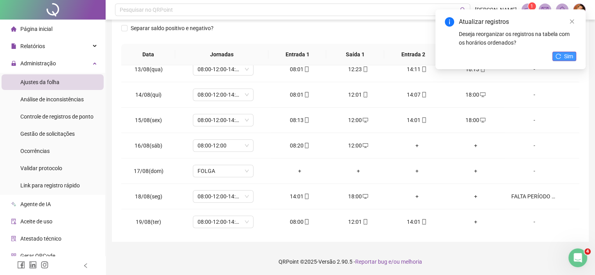
click at [565, 54] on span "Sim" at bounding box center [568, 56] width 9 height 9
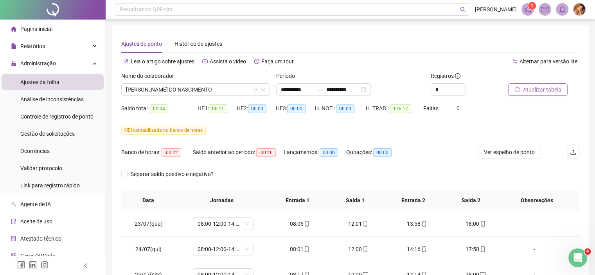
scroll to position [0, 0]
click at [536, 88] on span "Atualizar tabela" at bounding box center [542, 90] width 38 height 9
click at [236, 90] on span "GUILHERME CAVALCANTE DO NASCIMENTO" at bounding box center [195, 90] width 139 height 12
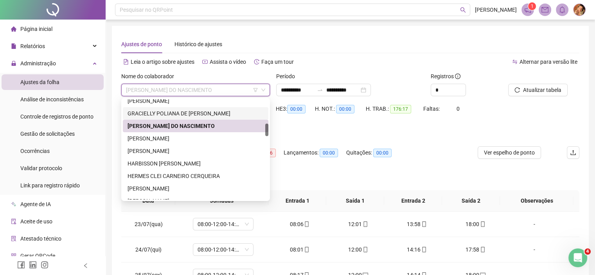
click at [177, 113] on div "GRACIELLY POLIANA DE JESUS OLIVEIRA" at bounding box center [196, 113] width 136 height 9
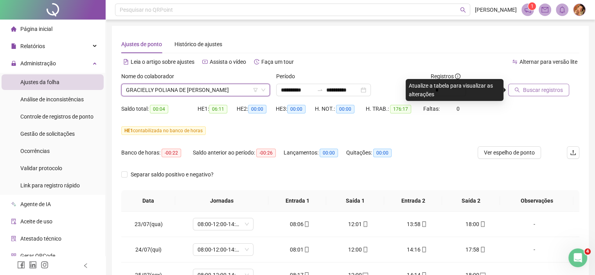
click at [539, 91] on span "Buscar registros" at bounding box center [543, 90] width 40 height 9
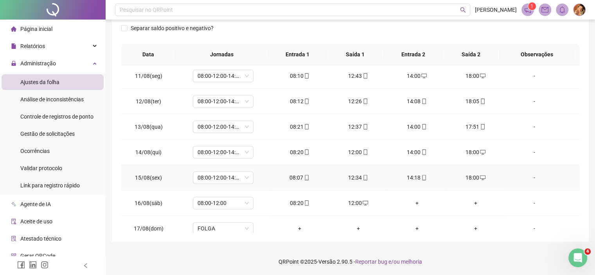
scroll to position [543, 0]
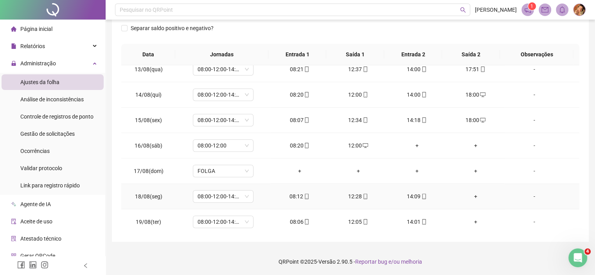
click at [469, 192] on div "+" at bounding box center [476, 196] width 46 height 9
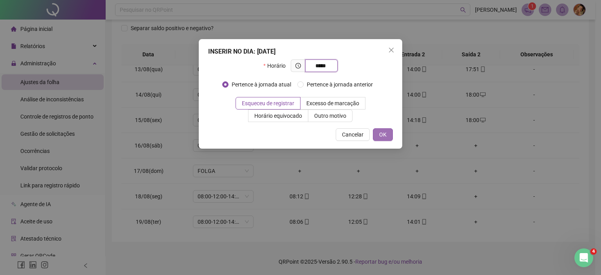
type input "*****"
click at [377, 129] on button "OK" at bounding box center [383, 134] width 20 height 13
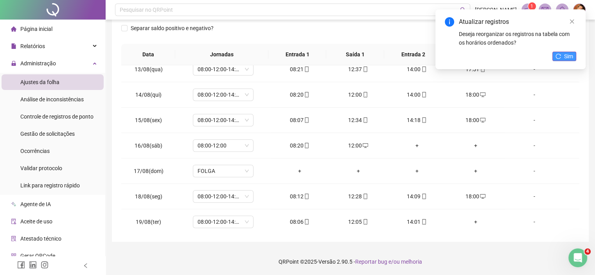
click at [567, 57] on span "Sim" at bounding box center [568, 56] width 9 height 9
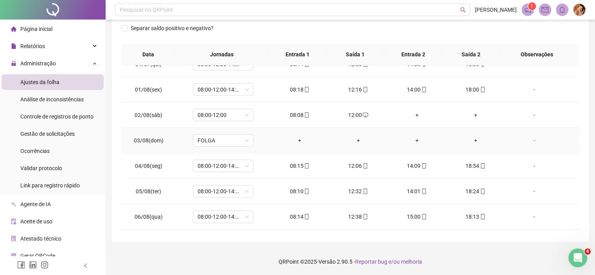
scroll to position [230, 0]
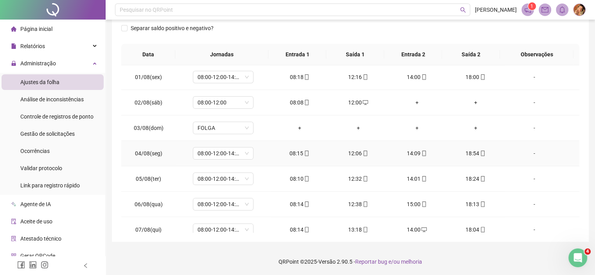
click at [481, 151] on icon "mobile" at bounding box center [483, 153] width 4 height 5
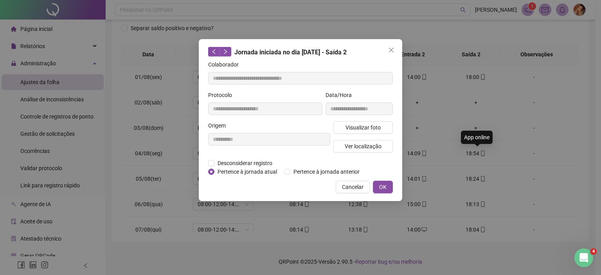
type input "**********"
click at [351, 144] on span "Ver localização" at bounding box center [363, 146] width 37 height 9
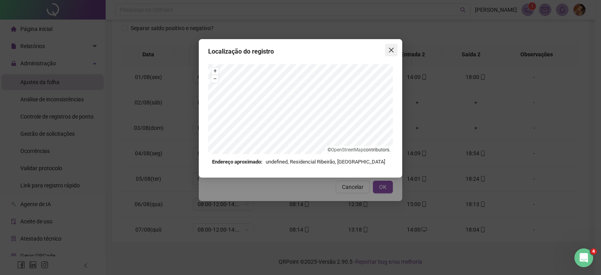
click at [389, 47] on icon "close" at bounding box center [391, 50] width 6 height 6
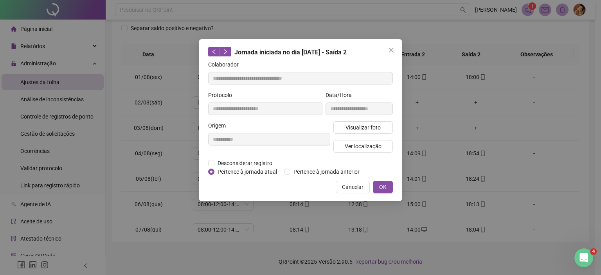
click at [390, 49] on icon "close" at bounding box center [391, 50] width 6 height 6
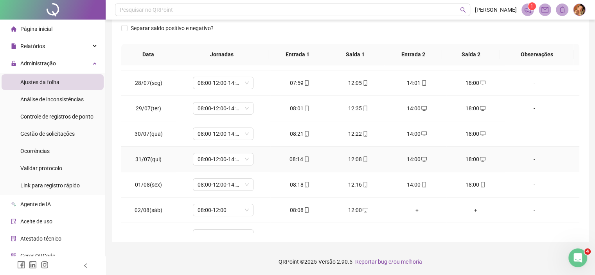
scroll to position [191, 0]
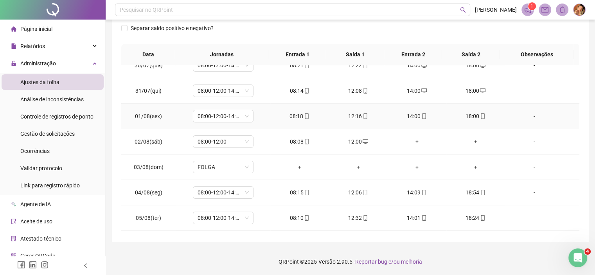
click at [481, 115] on icon "mobile" at bounding box center [483, 115] width 4 height 5
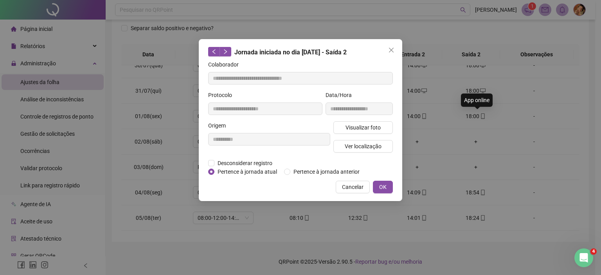
type input "**********"
click at [354, 125] on span "Visualizar foto" at bounding box center [362, 127] width 35 height 9
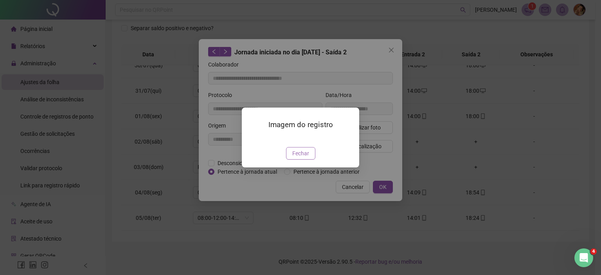
click at [305, 158] on span "Fechar" at bounding box center [300, 153] width 17 height 9
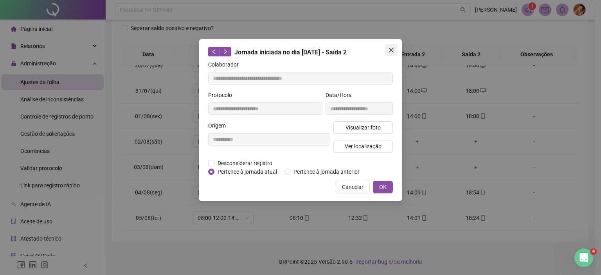
click at [389, 53] on icon "close" at bounding box center [391, 50] width 6 height 6
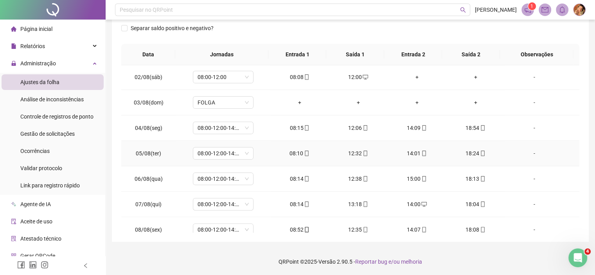
scroll to position [269, 0]
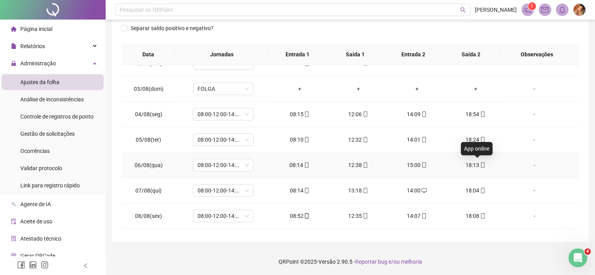
click at [481, 164] on icon "mobile" at bounding box center [483, 164] width 4 height 5
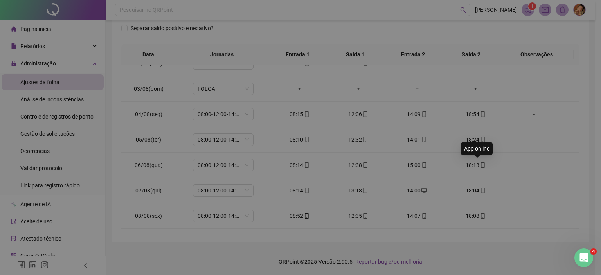
type input "**********"
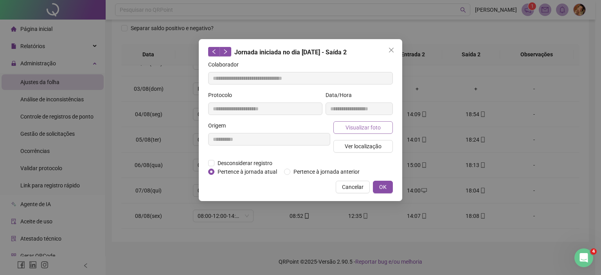
click at [354, 128] on span "Visualizar foto" at bounding box center [362, 127] width 35 height 9
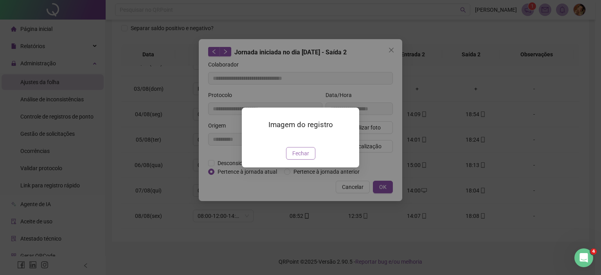
click at [307, 158] on span "Fechar" at bounding box center [300, 153] width 17 height 9
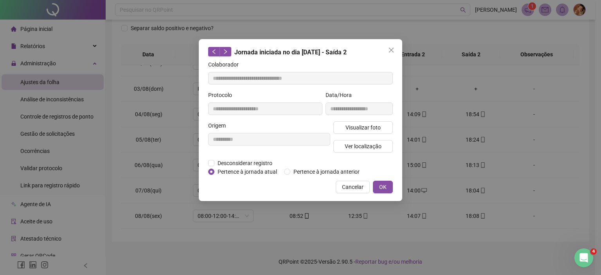
click at [391, 48] on icon "close" at bounding box center [391, 50] width 6 height 6
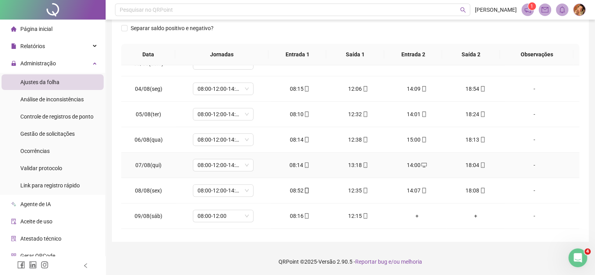
scroll to position [308, 0]
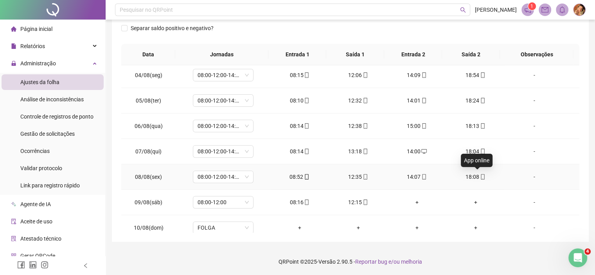
click at [480, 175] on icon "mobile" at bounding box center [482, 176] width 5 height 5
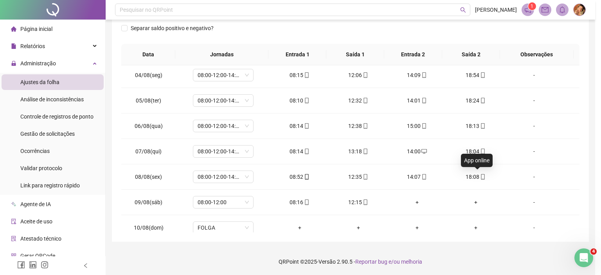
type input "**********"
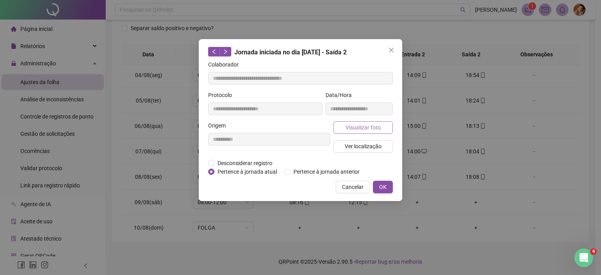
click at [355, 124] on span "Visualizar foto" at bounding box center [362, 127] width 35 height 9
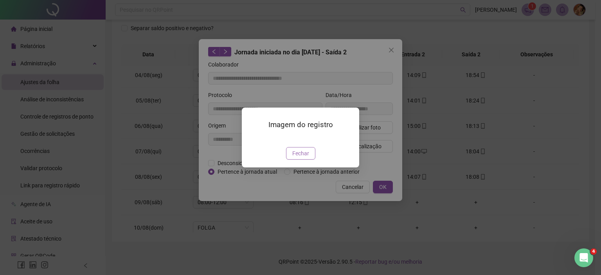
click at [298, 158] on span "Fechar" at bounding box center [300, 153] width 17 height 9
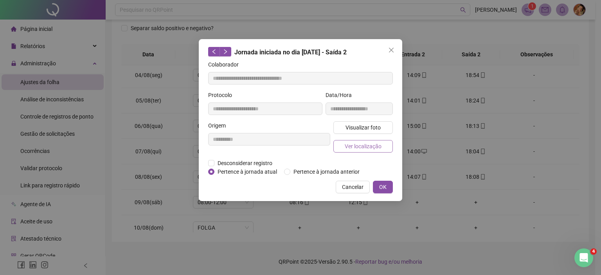
click at [361, 141] on button "Ver localização" at bounding box center [362, 146] width 59 height 13
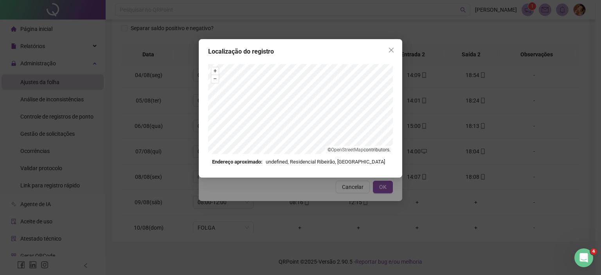
click at [390, 50] on icon "close" at bounding box center [391, 50] width 5 height 5
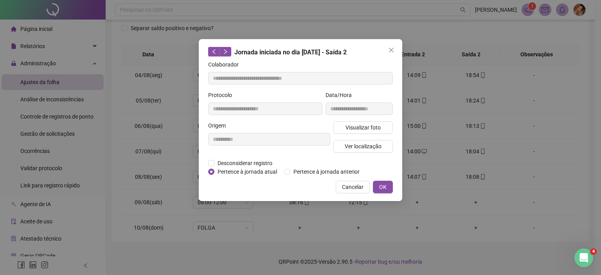
click at [390, 50] on icon "close" at bounding box center [391, 50] width 5 height 5
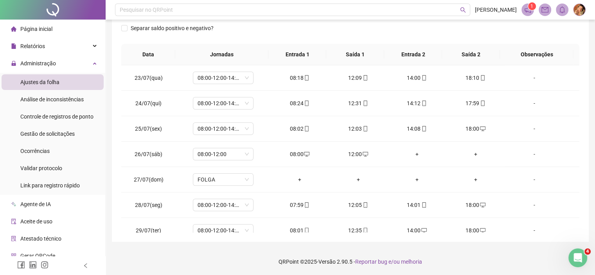
scroll to position [0, 0]
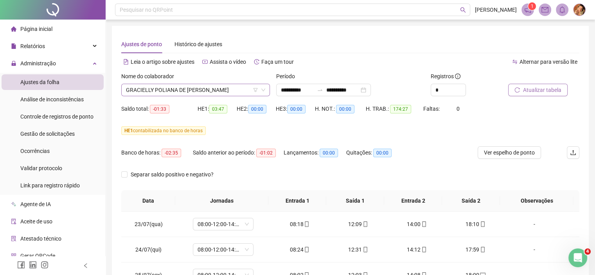
click at [230, 86] on span "GRACIELLY POLIANA DE JESUS OLIVEIRA" at bounding box center [195, 90] width 139 height 12
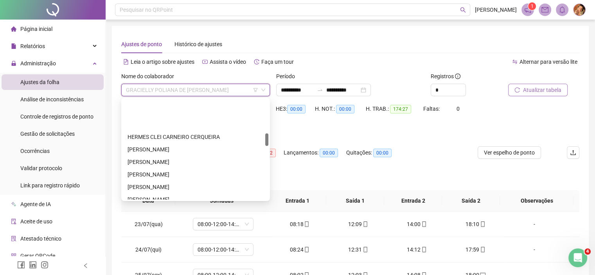
scroll to position [271, 0]
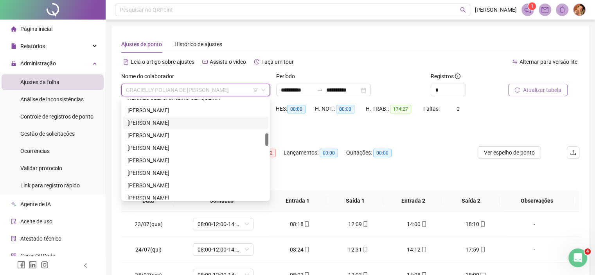
click at [174, 124] on div "ISABELA FERNANDA SANTANA CAMPOS" at bounding box center [196, 123] width 136 height 9
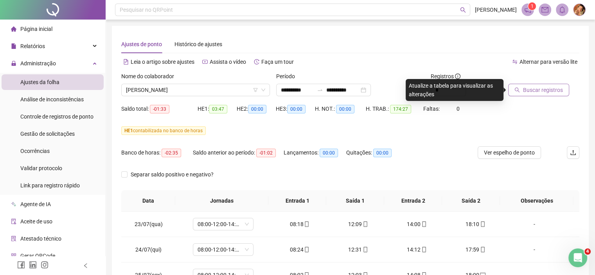
click at [530, 92] on span "Buscar registros" at bounding box center [543, 90] width 40 height 9
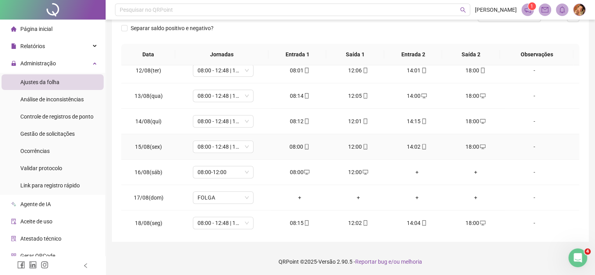
scroll to position [543, 0]
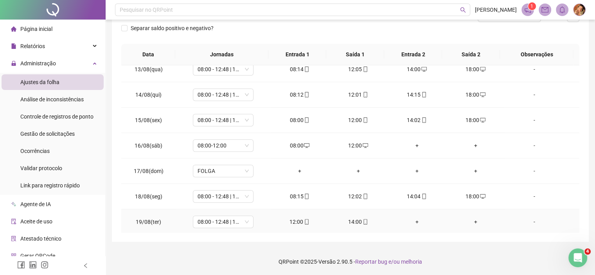
click at [530, 220] on div "-" at bounding box center [534, 221] width 46 height 9
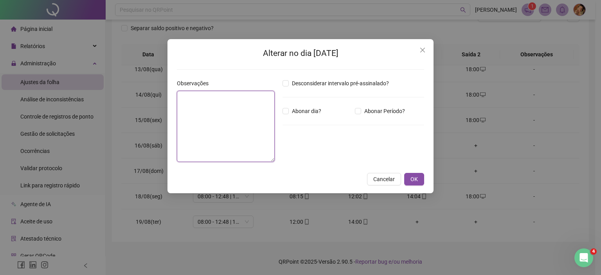
click at [217, 124] on textarea at bounding box center [226, 126] width 98 height 71
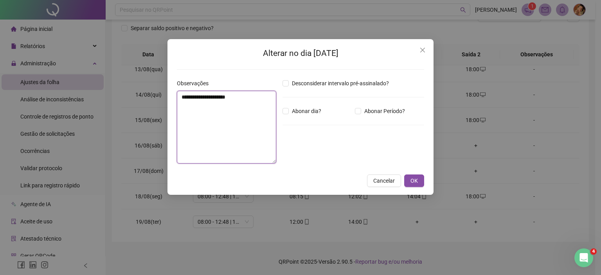
click at [210, 94] on textarea "**********" at bounding box center [226, 127] width 99 height 73
click at [0, 0] on lt-span "*** * ***" at bounding box center [0, 0] width 0 height 0
type textarea "**********"
click at [299, 111] on span "Abonar dia?" at bounding box center [307, 111] width 36 height 9
click at [417, 182] on span "OK" at bounding box center [413, 180] width 7 height 9
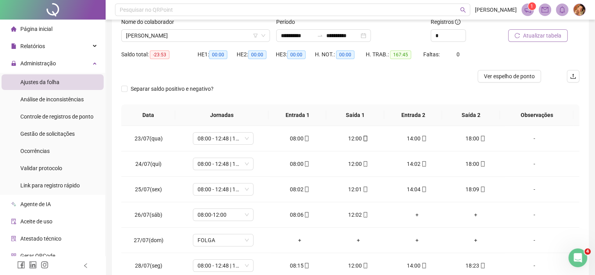
scroll to position [0, 0]
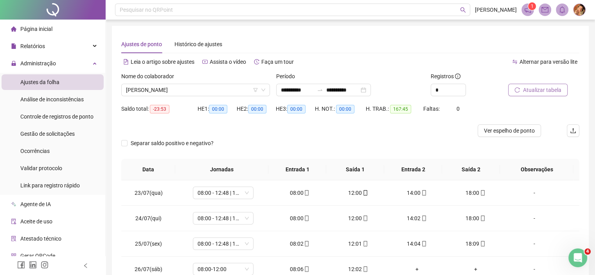
click at [536, 87] on span "Atualizar tabela" at bounding box center [542, 90] width 38 height 9
click at [227, 90] on span "ISABELA FERNANDA SANTANA CAMPOS" at bounding box center [195, 90] width 139 height 12
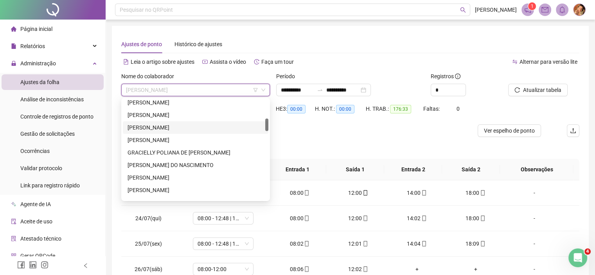
scroll to position [114, 0]
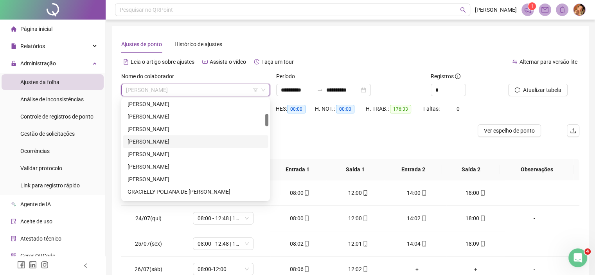
click at [158, 140] on div "FABRICIO CHAGAS OLIVEIRA SILVA" at bounding box center [196, 141] width 136 height 9
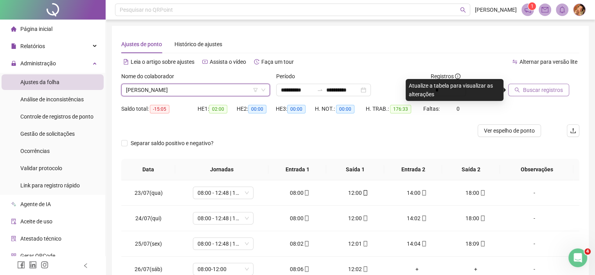
click at [542, 89] on span "Buscar registros" at bounding box center [543, 90] width 40 height 9
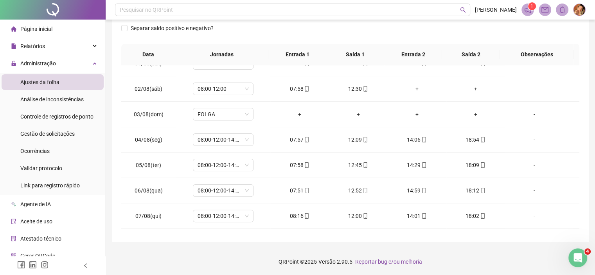
scroll to position [230, 0]
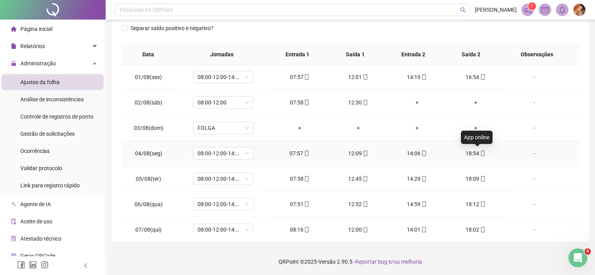
click at [480, 151] on icon "mobile" at bounding box center [482, 153] width 5 height 5
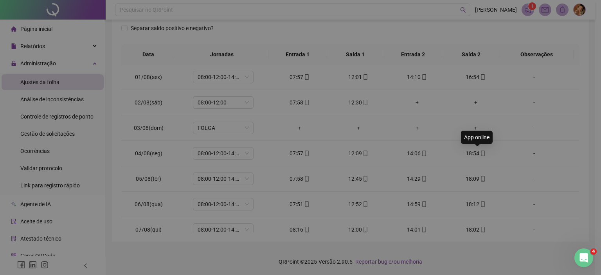
type input "**********"
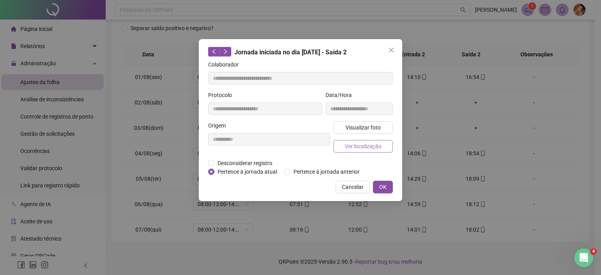
click at [364, 144] on span "Ver localização" at bounding box center [363, 146] width 37 height 9
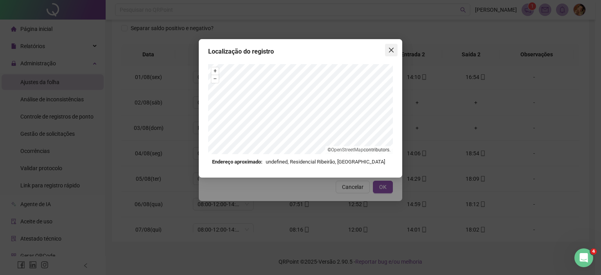
click at [390, 48] on icon "close" at bounding box center [391, 50] width 6 height 6
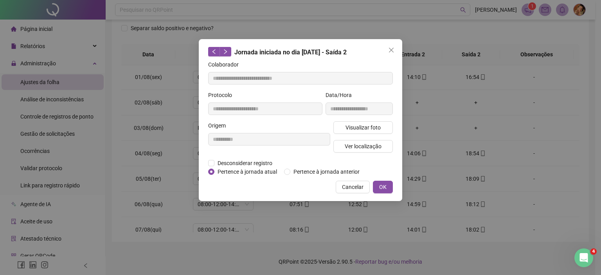
click at [390, 48] on icon "close" at bounding box center [391, 50] width 6 height 6
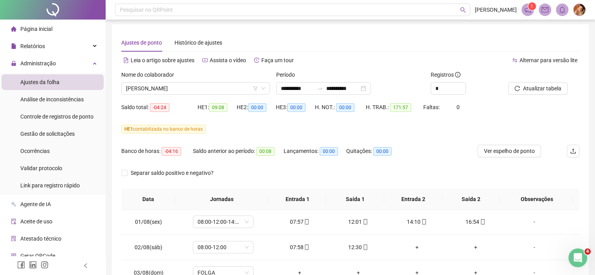
scroll to position [0, 0]
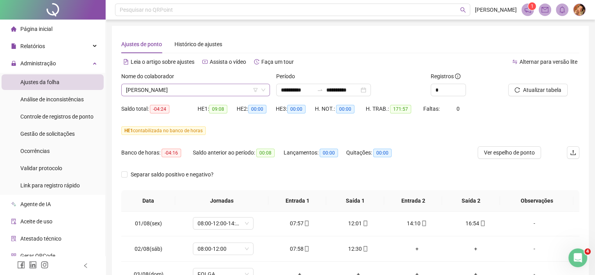
click at [219, 90] on span "FABRICIO CHAGAS OLIVEIRA SILVA" at bounding box center [195, 90] width 139 height 12
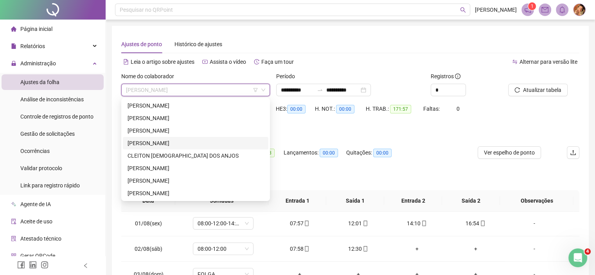
click at [159, 141] on div "CELIA PEQUENO CERQUEIRA" at bounding box center [196, 143] width 136 height 9
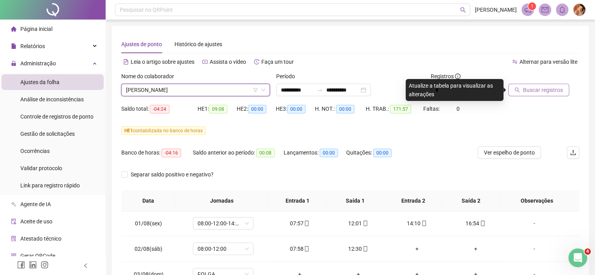
click at [535, 90] on span "Buscar registros" at bounding box center [543, 90] width 40 height 9
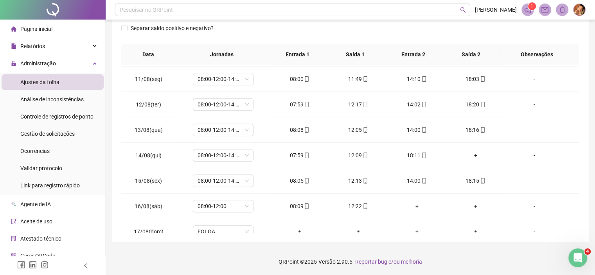
scroll to position [464, 0]
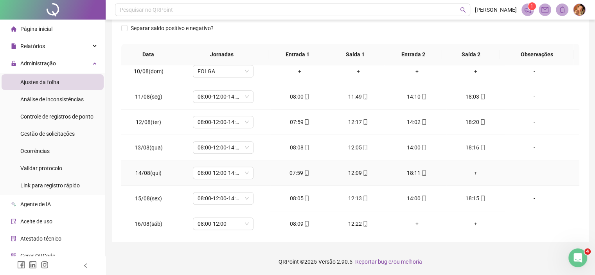
click at [469, 171] on div "+" at bounding box center [476, 173] width 46 height 9
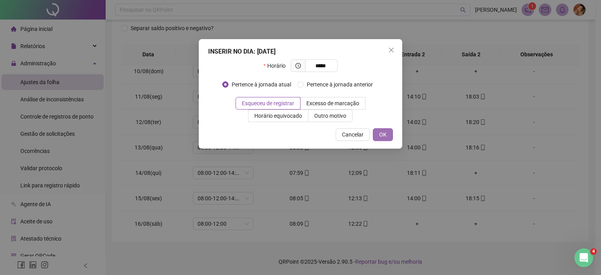
type input "*****"
click at [386, 133] on button "OK" at bounding box center [383, 134] width 20 height 13
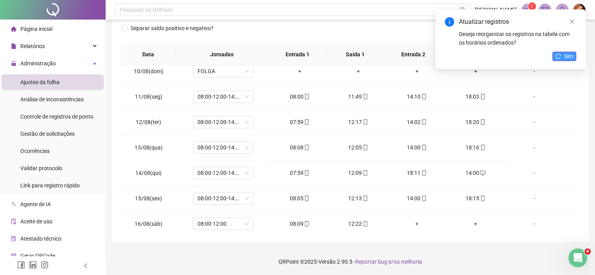
click at [560, 54] on icon "reload" at bounding box center [557, 56] width 5 height 5
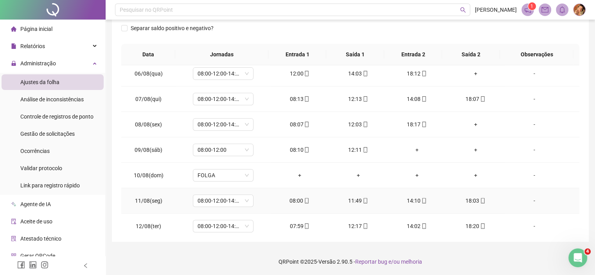
scroll to position [347, 0]
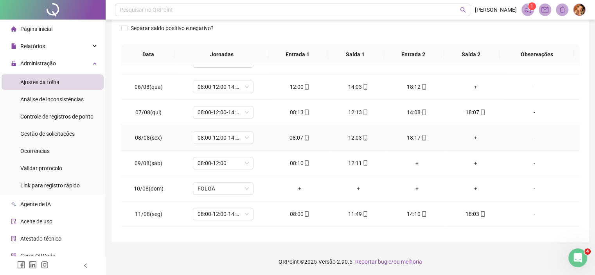
click at [471, 133] on div "+" at bounding box center [476, 137] width 46 height 9
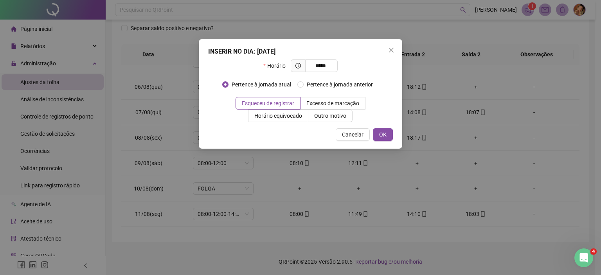
type input "*****"
click at [385, 141] on div "INSERIR NO DIA : 08/08/2025 Horário ***** Pertence à jornada atual Pertence à j…" at bounding box center [300, 94] width 203 height 110
click at [382, 133] on span "OK" at bounding box center [382, 134] width 7 height 9
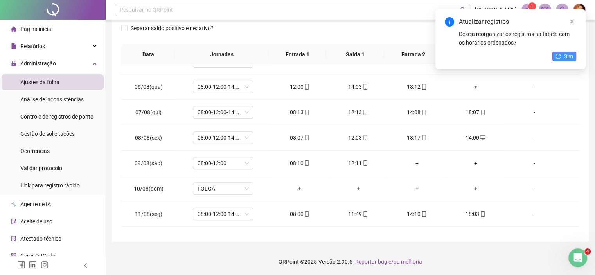
click at [572, 54] on span "Sim" at bounding box center [568, 56] width 9 height 9
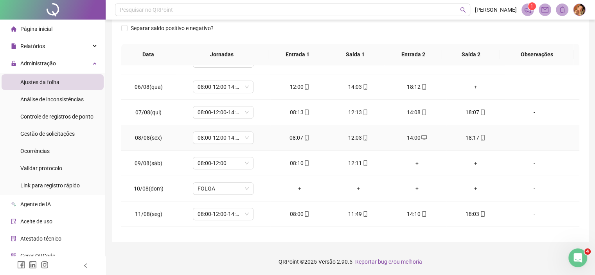
scroll to position [308, 0]
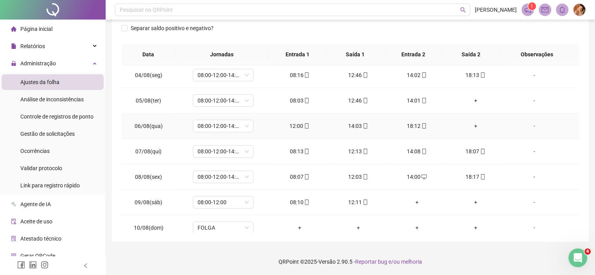
click at [468, 128] on div "+" at bounding box center [476, 126] width 46 height 9
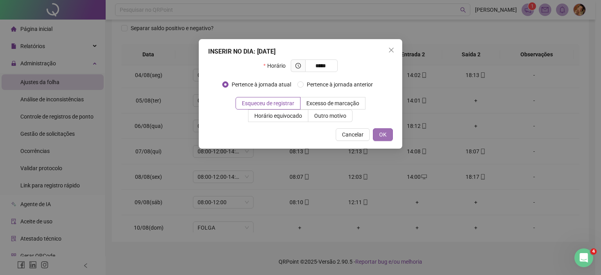
type input "*****"
click at [387, 136] on button "OK" at bounding box center [383, 134] width 20 height 13
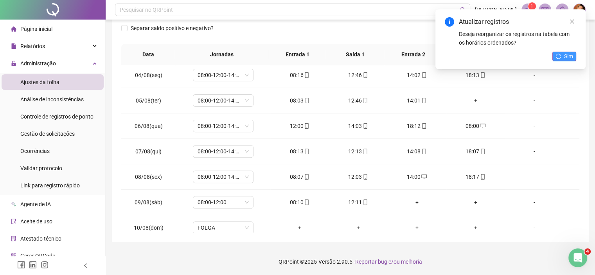
click at [561, 54] on icon "reload" at bounding box center [557, 56] width 5 height 5
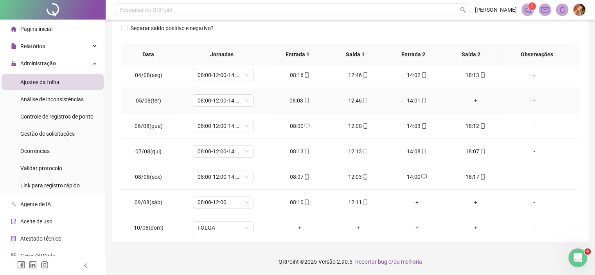
click at [467, 101] on div "+" at bounding box center [476, 100] width 46 height 9
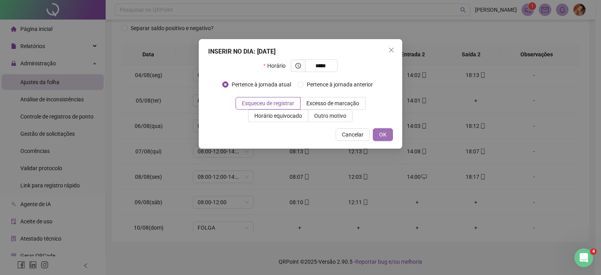
type input "*****"
click at [376, 135] on button "OK" at bounding box center [383, 134] width 20 height 13
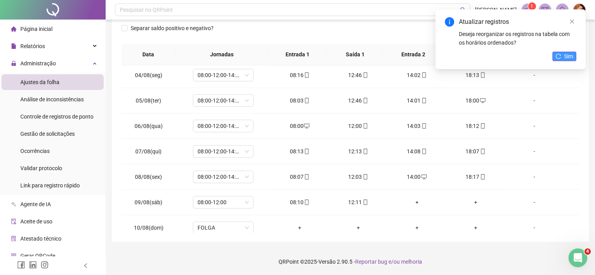
click at [561, 58] on icon "reload" at bounding box center [557, 56] width 5 height 5
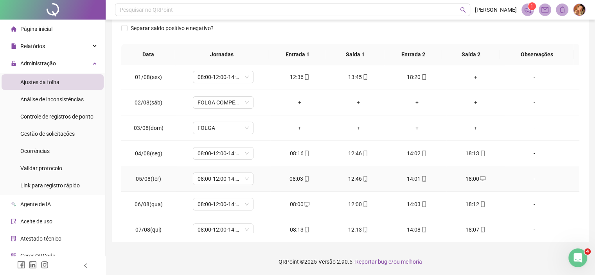
scroll to position [191, 0]
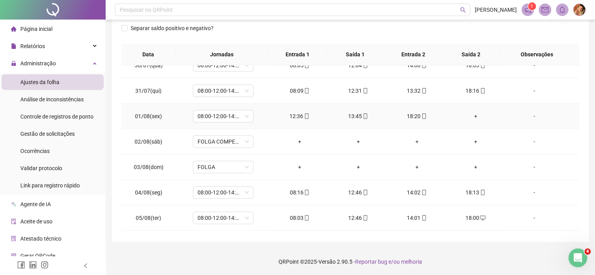
click at [469, 115] on div "+" at bounding box center [476, 116] width 46 height 9
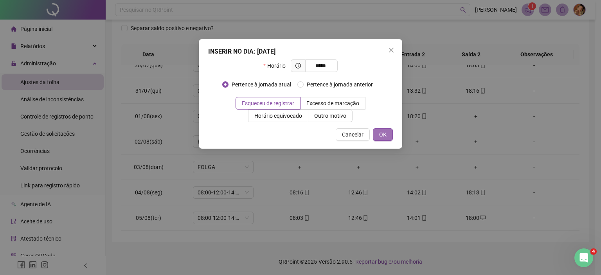
type input "*****"
click at [386, 134] on button "OK" at bounding box center [383, 134] width 20 height 13
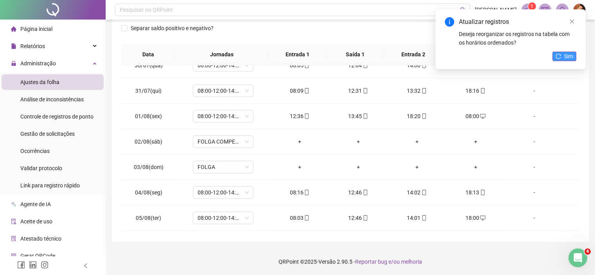
click at [559, 56] on icon "reload" at bounding box center [557, 56] width 5 height 5
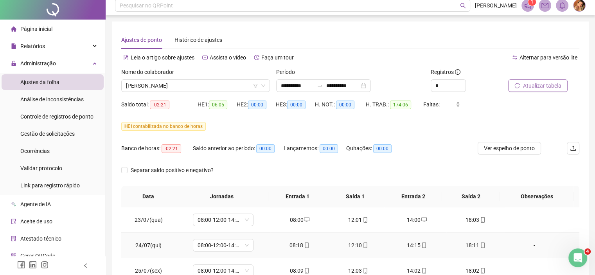
scroll to position [0, 0]
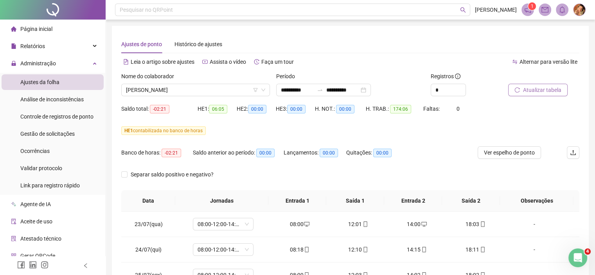
click at [538, 89] on span "Atualizar tabela" at bounding box center [542, 90] width 38 height 9
